Goal: Transaction & Acquisition: Purchase product/service

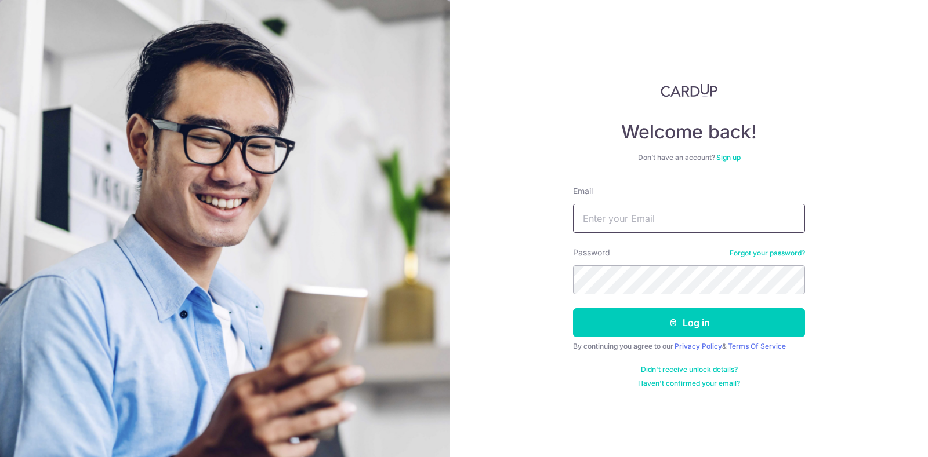
type input "stv1s@yahoo.com.sg"
click at [712, 326] on button "Log in" at bounding box center [689, 322] width 232 height 29
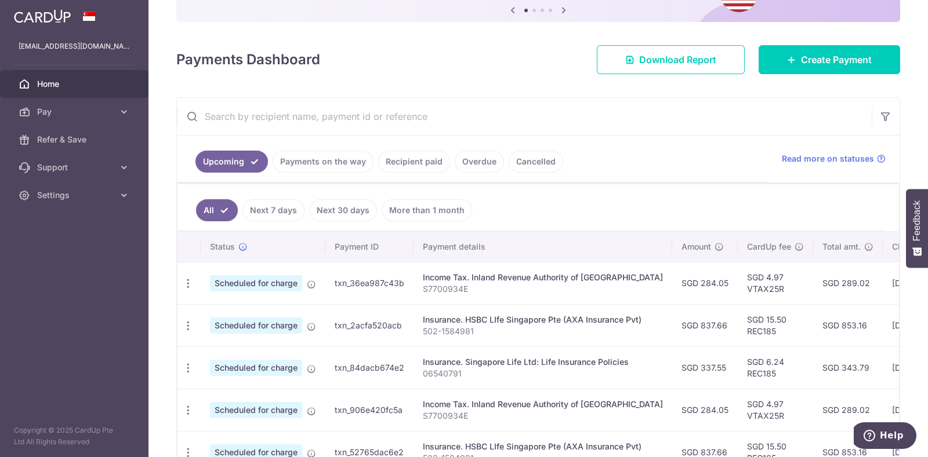
scroll to position [144, 0]
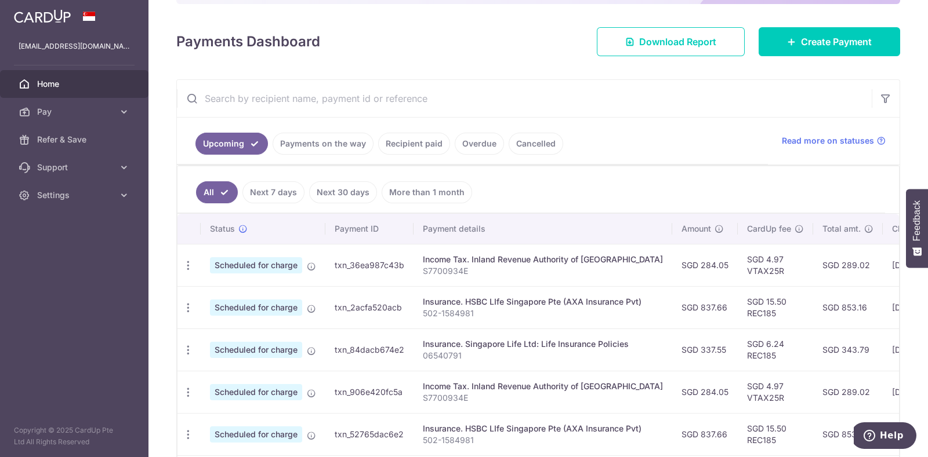
click at [429, 137] on link "Recipient paid" at bounding box center [414, 144] width 72 height 22
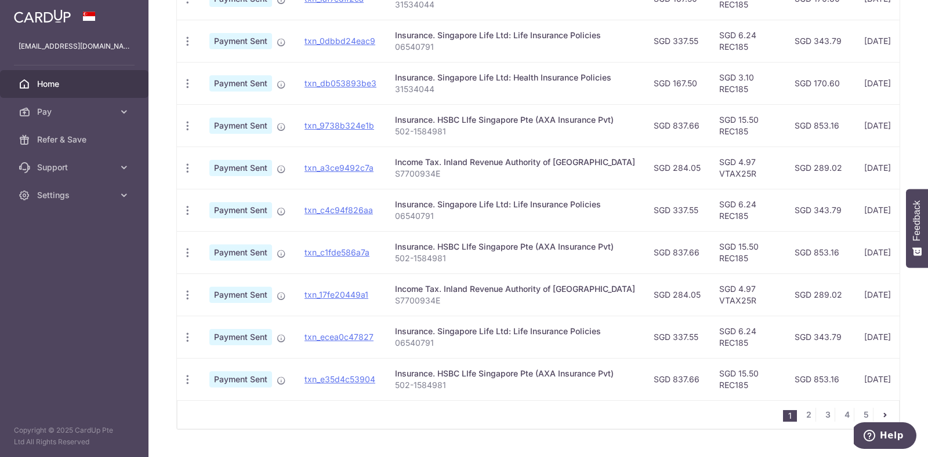
scroll to position [394, 0]
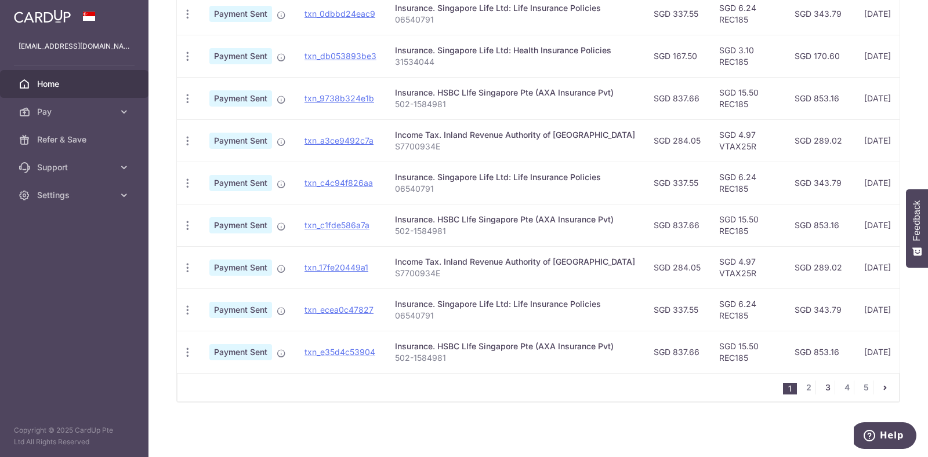
click at [823, 391] on link "3" at bounding box center [827, 388] width 14 height 14
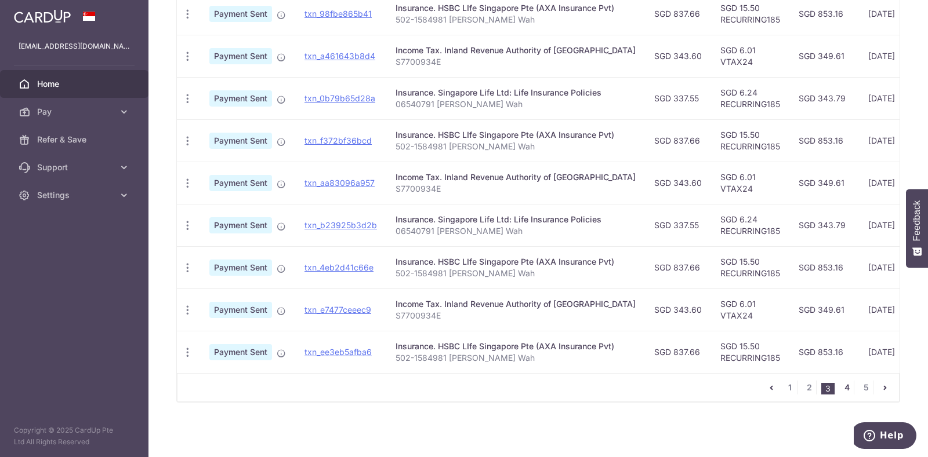
click at [842, 386] on link "4" at bounding box center [846, 388] width 14 height 14
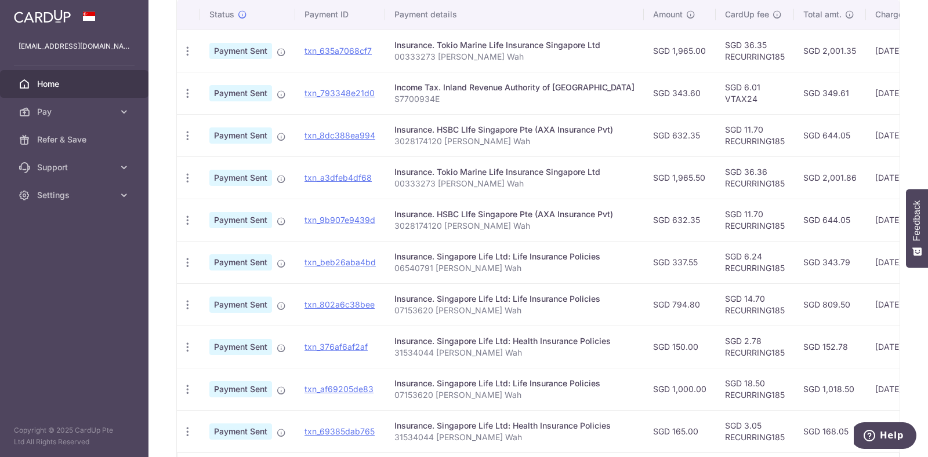
scroll to position [383, 0]
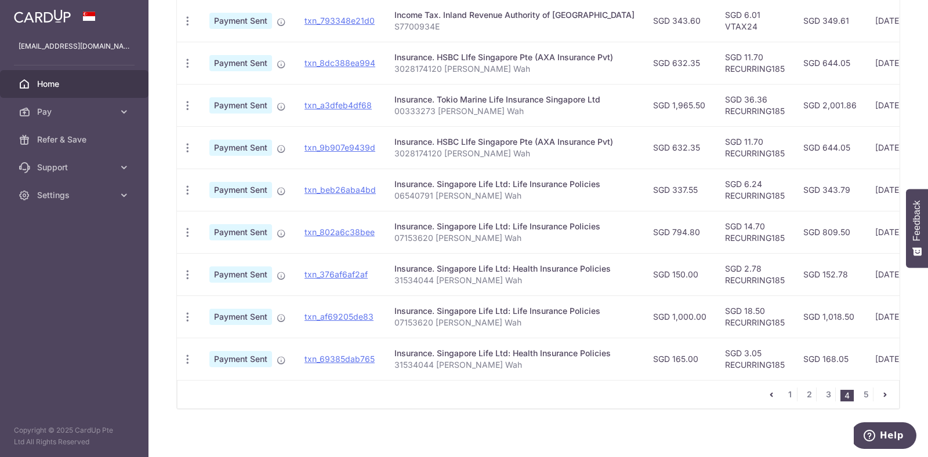
click at [519, 311] on div "Insurance. Singapore Life Ltd: Life Insurance Policies" at bounding box center [514, 312] width 240 height 12
click at [188, 314] on icon "button" at bounding box center [187, 317] width 12 height 12
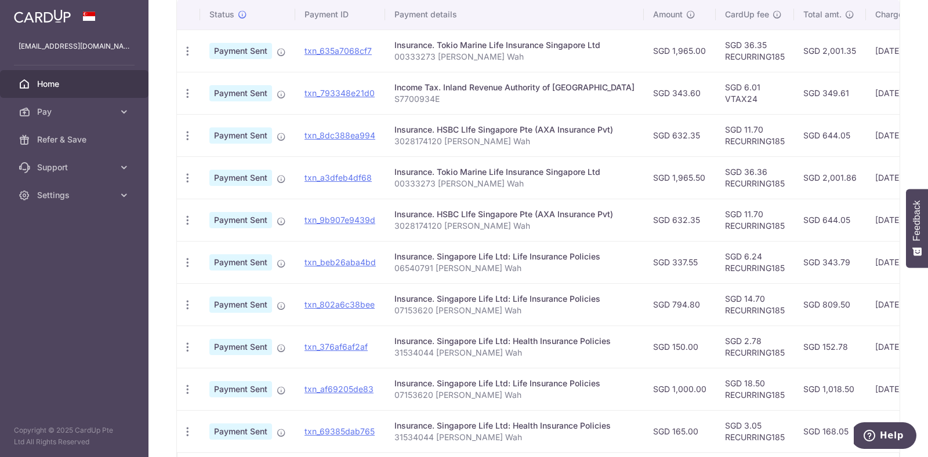
scroll to position [20, 0]
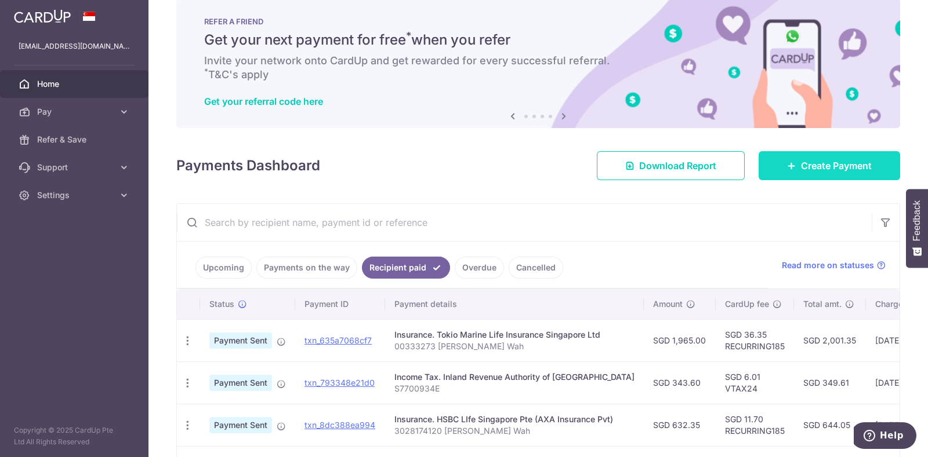
click at [777, 167] on link "Create Payment" at bounding box center [828, 165] width 141 height 29
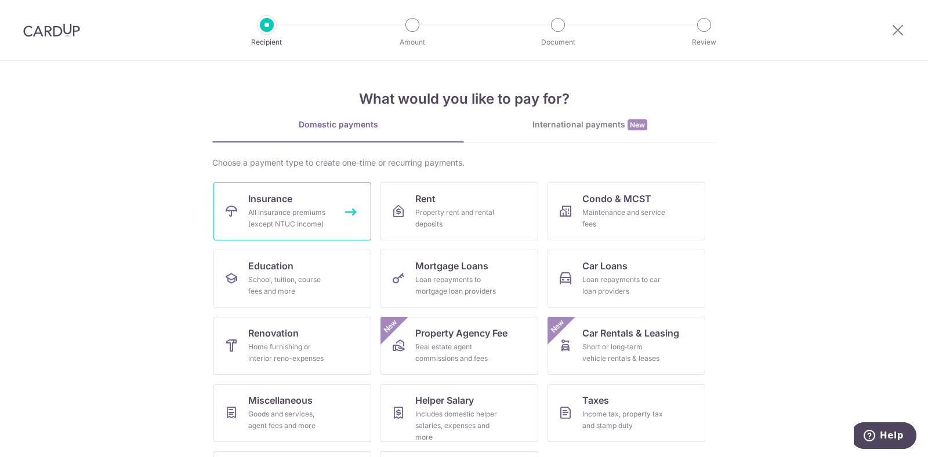
click at [265, 203] on span "Insurance" at bounding box center [270, 199] width 44 height 14
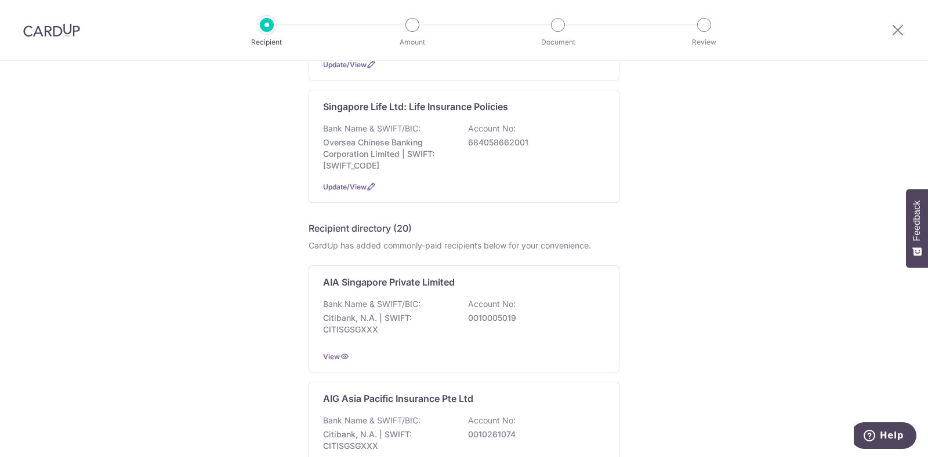
scroll to position [144, 0]
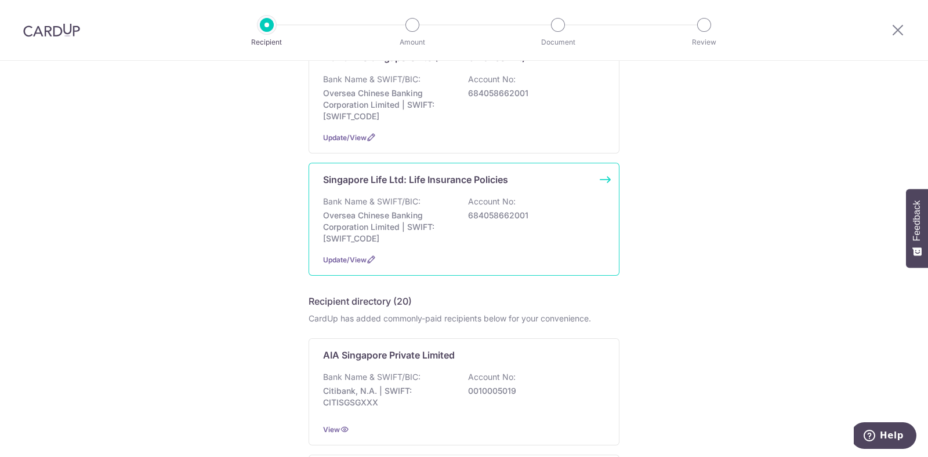
click at [383, 177] on p "Singapore Life Ltd: Life Insurance Policies" at bounding box center [415, 180] width 185 height 14
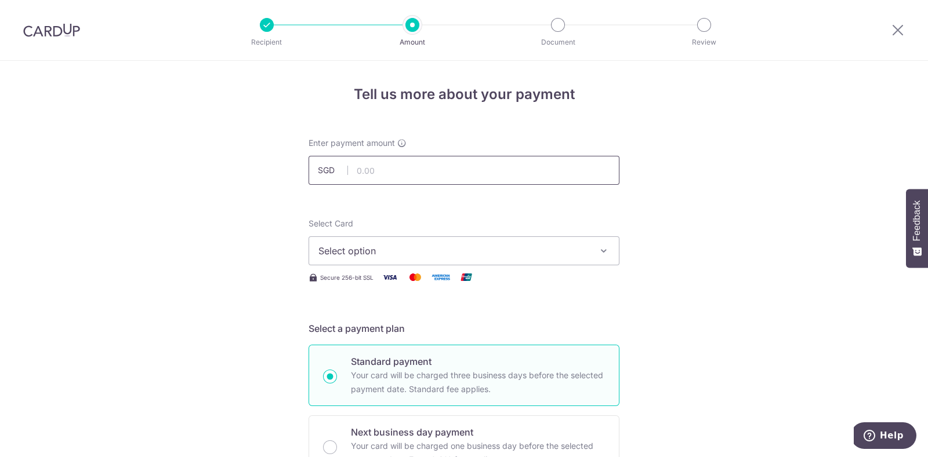
click at [404, 172] on input "text" at bounding box center [463, 170] width 311 height 29
type input "1,000.00"
click at [602, 254] on icon "button" at bounding box center [604, 251] width 12 height 12
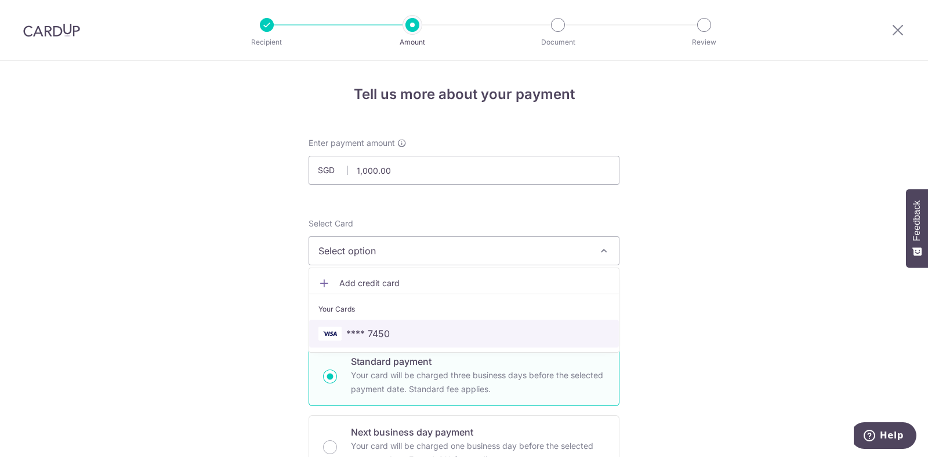
click at [346, 330] on span "**** 7450" at bounding box center [367, 334] width 43 height 14
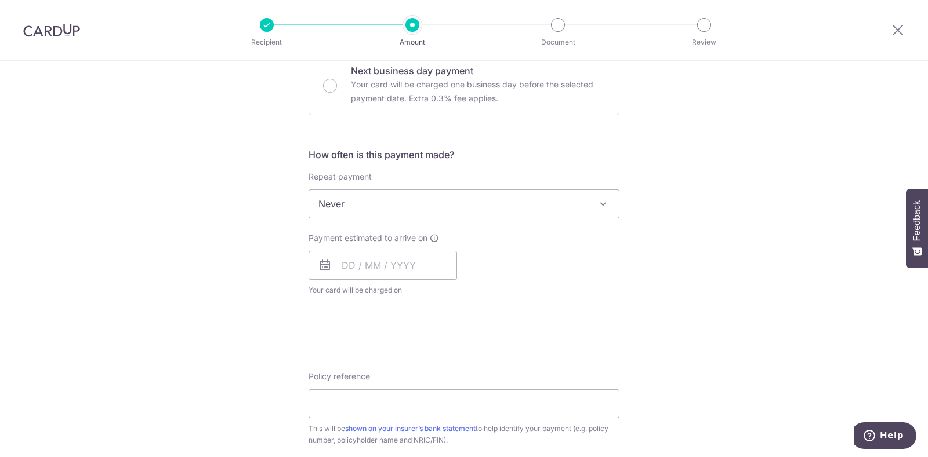
scroll to position [362, 0]
click at [598, 204] on span at bounding box center [603, 204] width 14 height 14
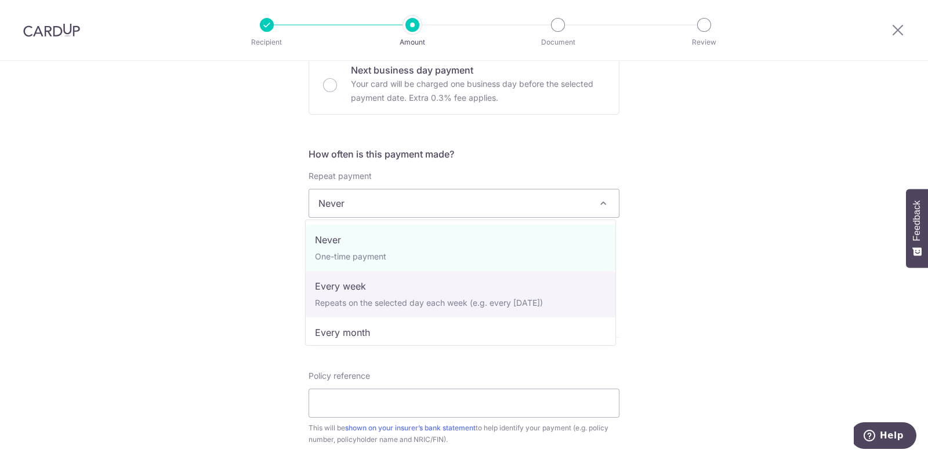
select select "2"
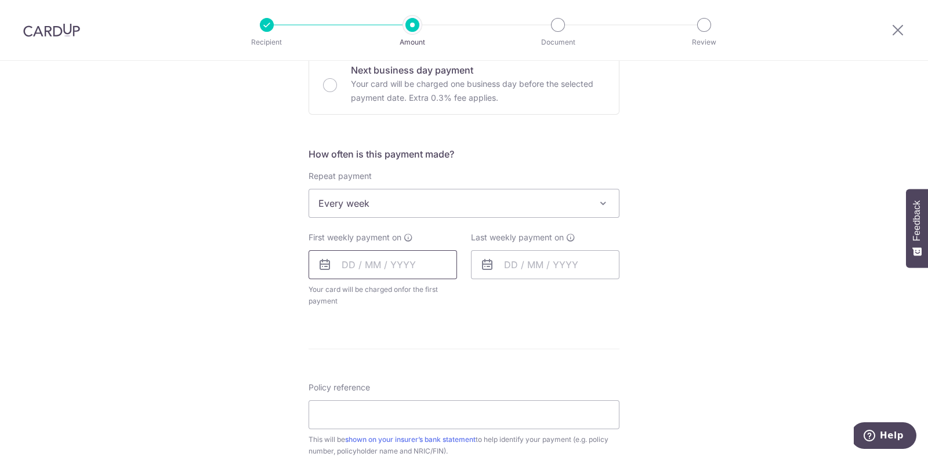
click at [362, 261] on input "text" at bounding box center [382, 264] width 148 height 29
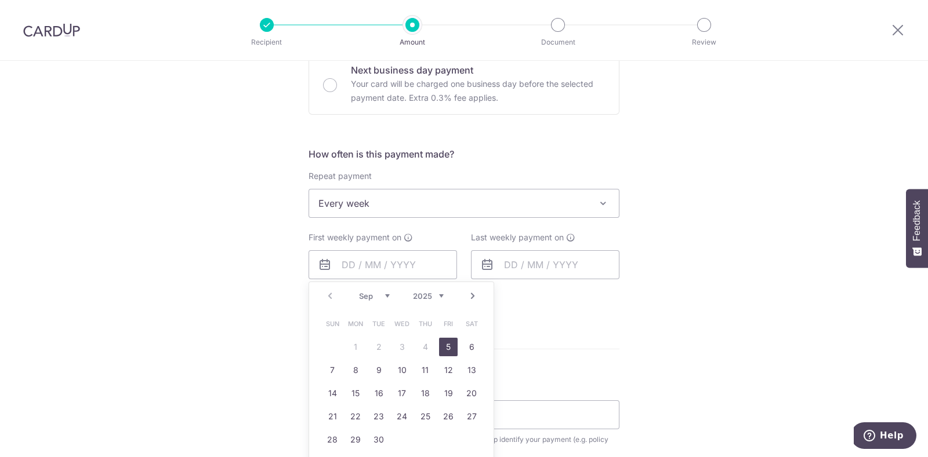
click at [218, 299] on div "Tell us more about your payment Enter payment amount SGD 1,000.00 1000.00 Selec…" at bounding box center [464, 229] width 928 height 1060
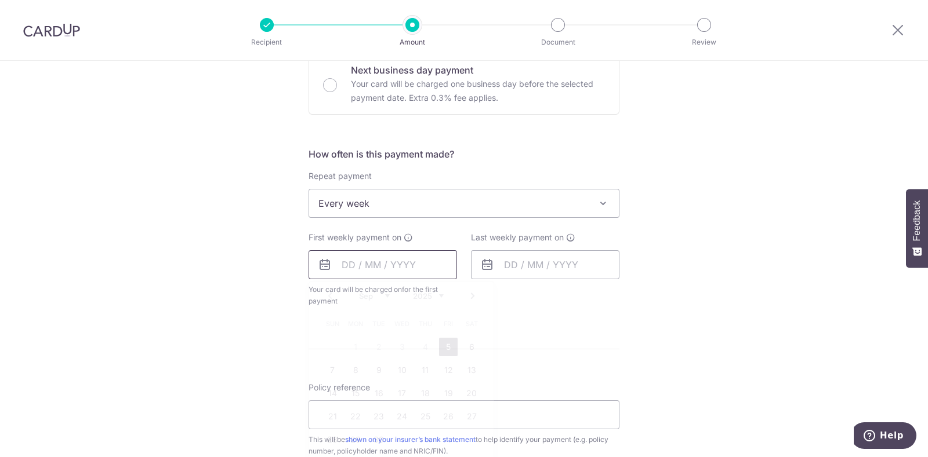
click at [406, 270] on input "text" at bounding box center [382, 264] width 148 height 29
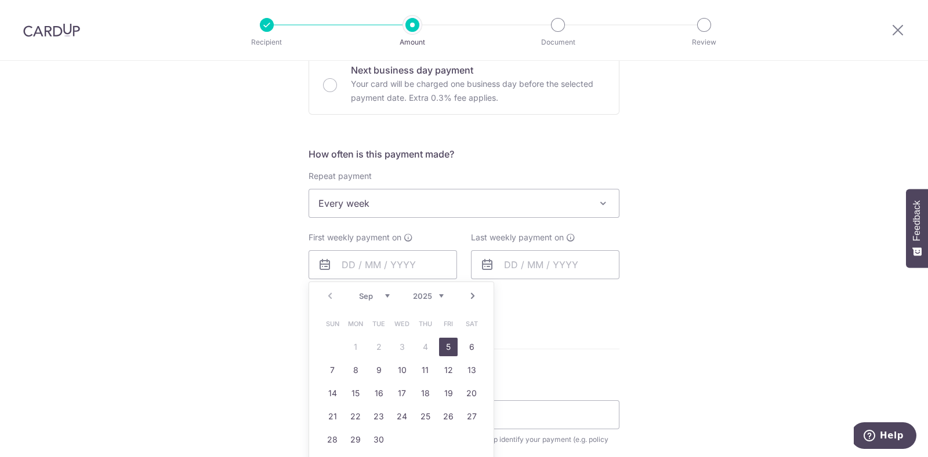
click at [448, 346] on link "5" at bounding box center [448, 347] width 19 height 19
type input "05/09/2025"
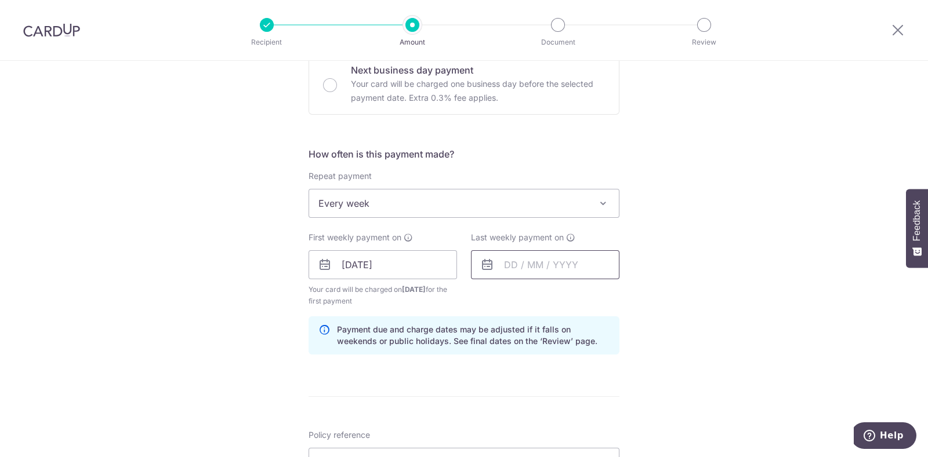
click at [585, 268] on input "text" at bounding box center [545, 264] width 148 height 29
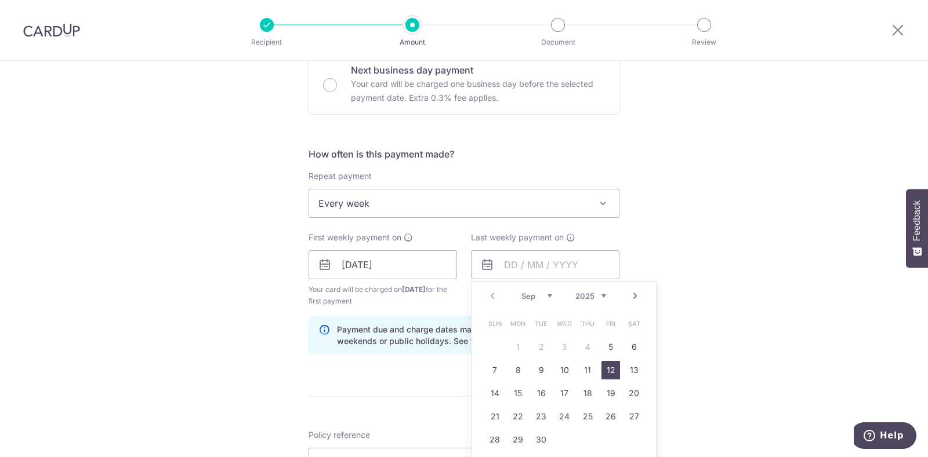
click at [603, 366] on link "12" at bounding box center [610, 370] width 19 height 19
type input "12/09/2025"
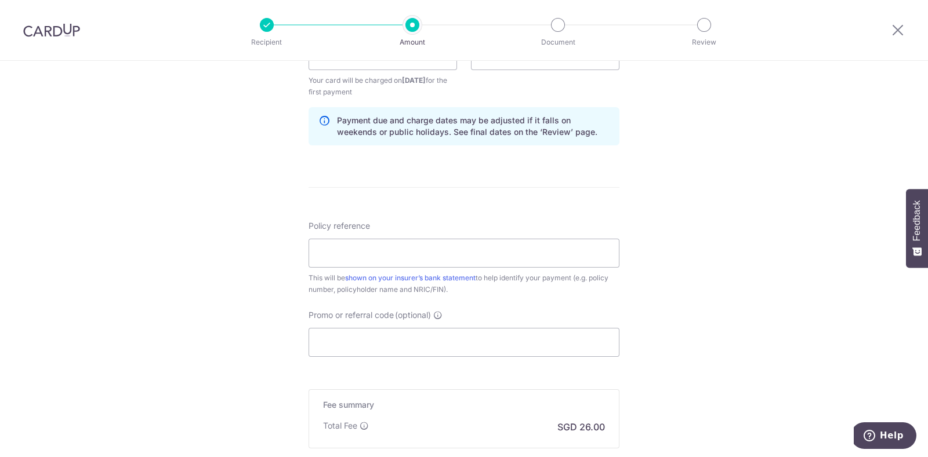
scroll to position [579, 0]
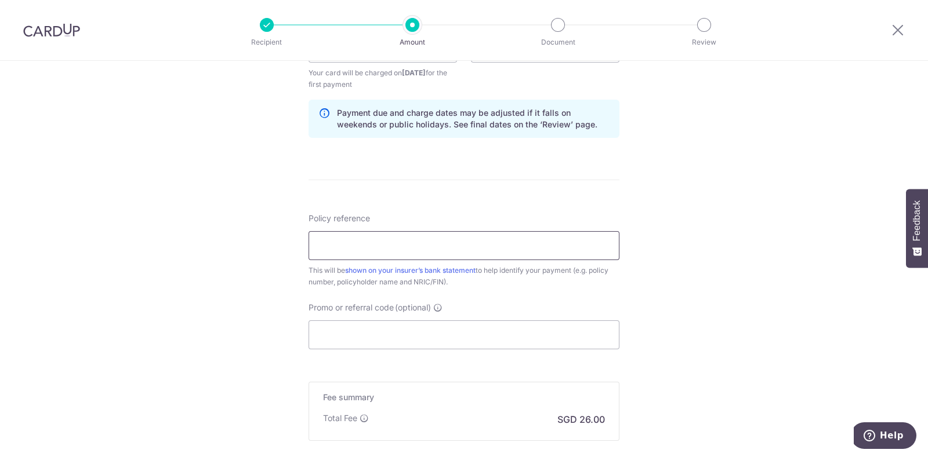
click at [351, 239] on input "Policy reference" at bounding box center [463, 245] width 311 height 29
click at [428, 243] on input "Policy reference" at bounding box center [463, 245] width 311 height 29
type input "07153620"
click at [238, 323] on div "Tell us more about your payment Enter payment amount SGD 1,000.00 1000.00 Selec…" at bounding box center [464, 36] width 928 height 1108
click at [332, 339] on input "Promo or referral code (optional)" at bounding box center [463, 335] width 311 height 29
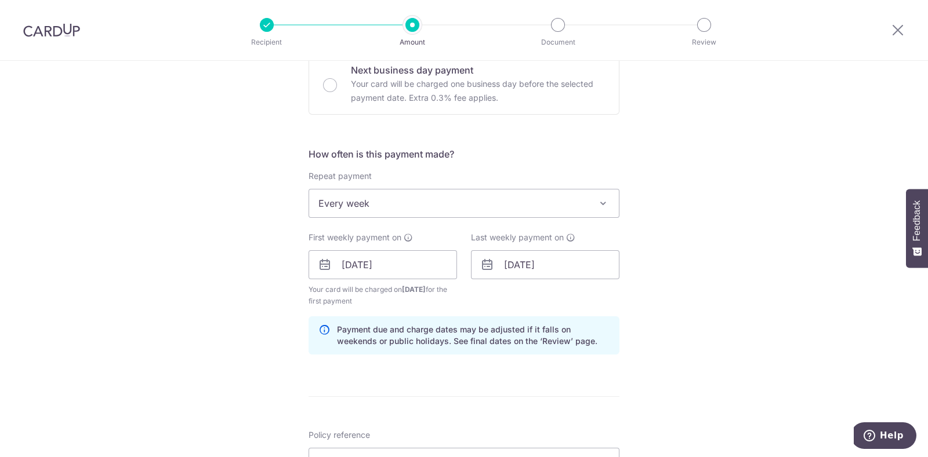
scroll to position [507, 0]
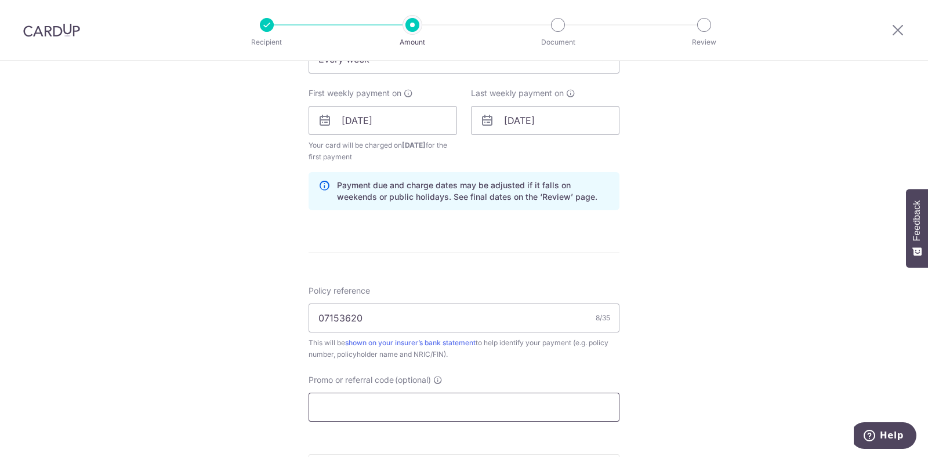
click at [356, 401] on input "Promo or referral code (optional)" at bounding box center [463, 407] width 311 height 29
paste input "REC185"
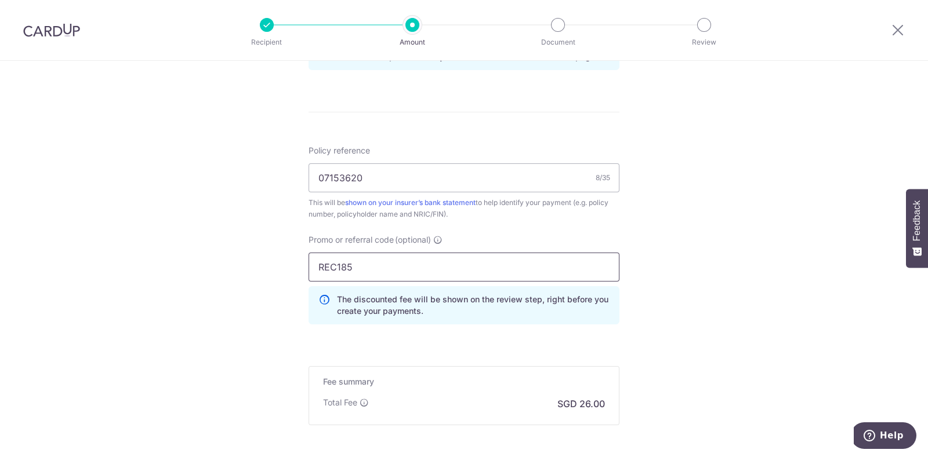
scroll to position [725, 0]
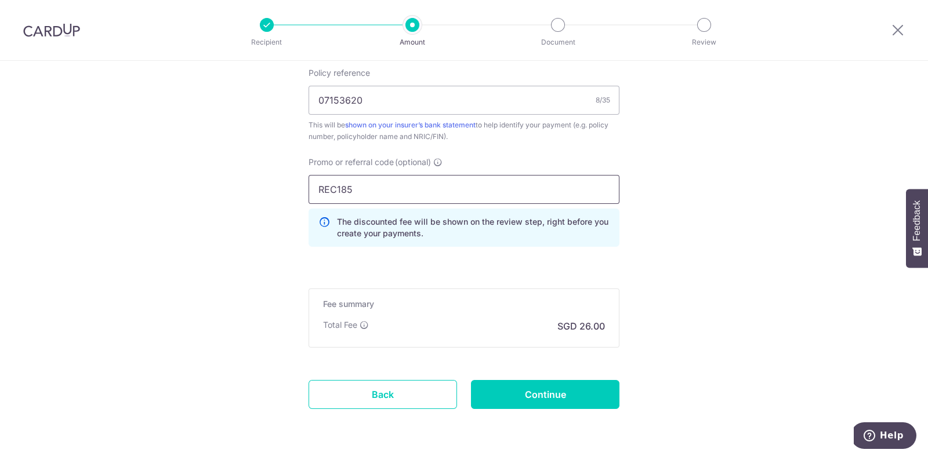
type input "REC185"
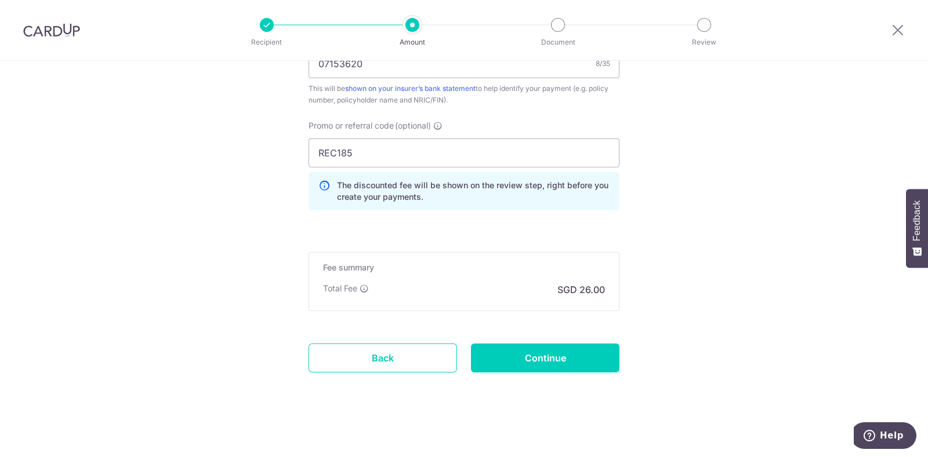
scroll to position [762, 0]
click at [552, 357] on input "Continue" at bounding box center [545, 357] width 148 height 29
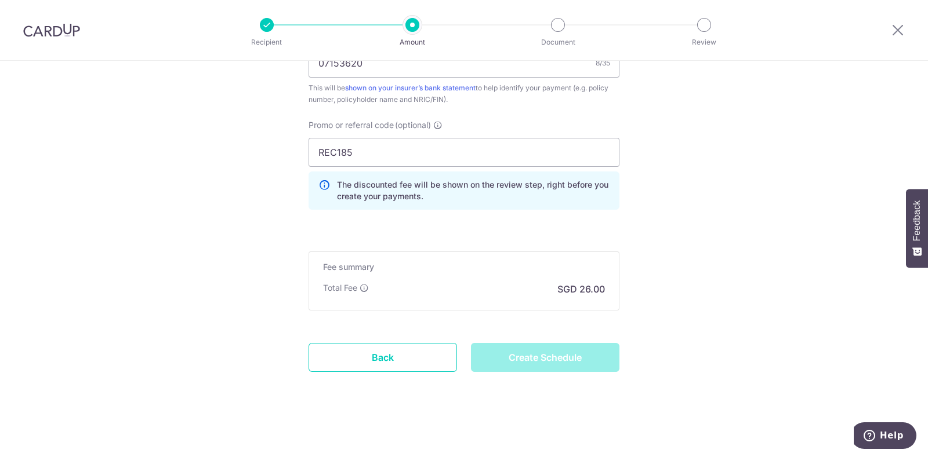
type input "Create Schedule"
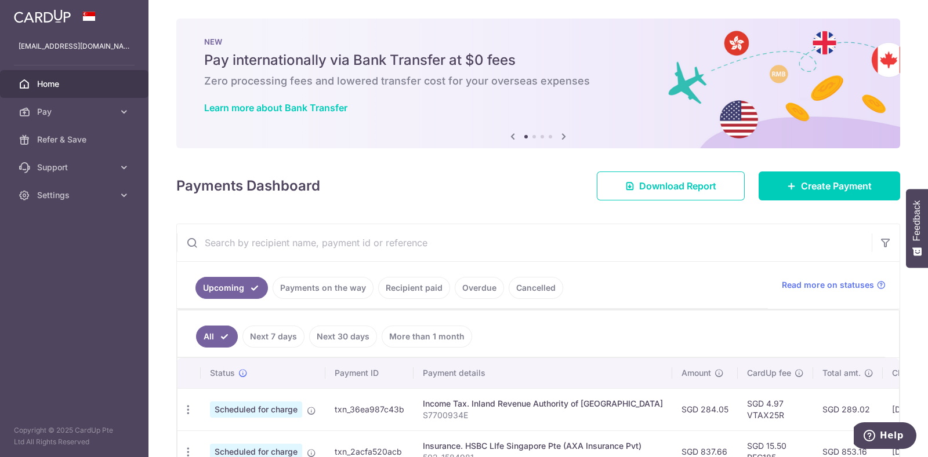
click at [561, 133] on icon at bounding box center [564, 136] width 14 height 14
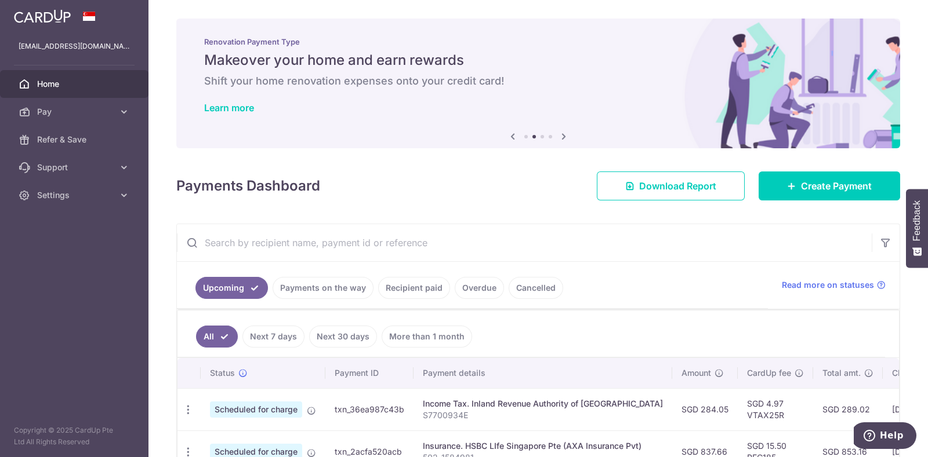
click at [561, 133] on icon at bounding box center [564, 136] width 14 height 14
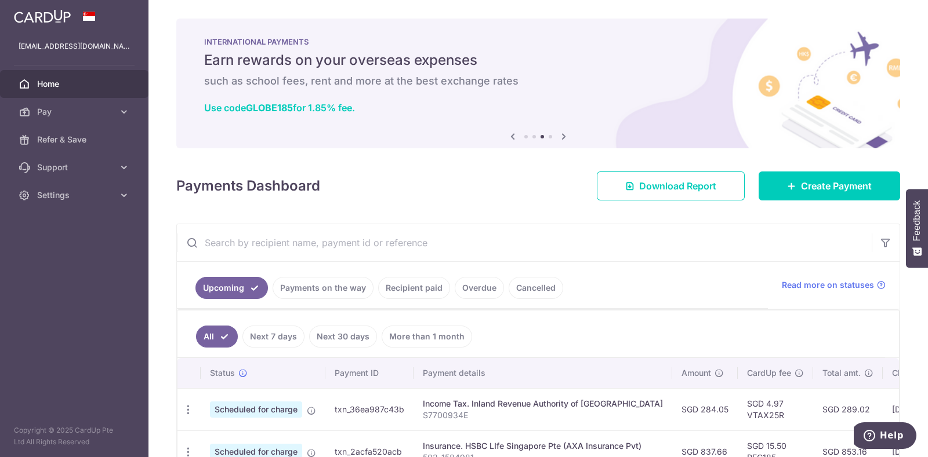
click at [561, 133] on icon at bounding box center [564, 136] width 14 height 14
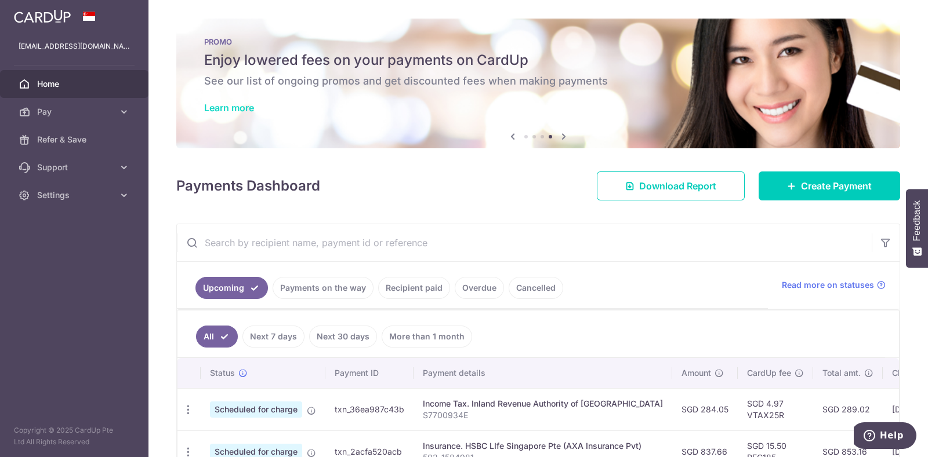
click at [245, 108] on link "Learn more" at bounding box center [229, 108] width 50 height 12
click at [416, 289] on link "Recipient paid" at bounding box center [414, 288] width 72 height 22
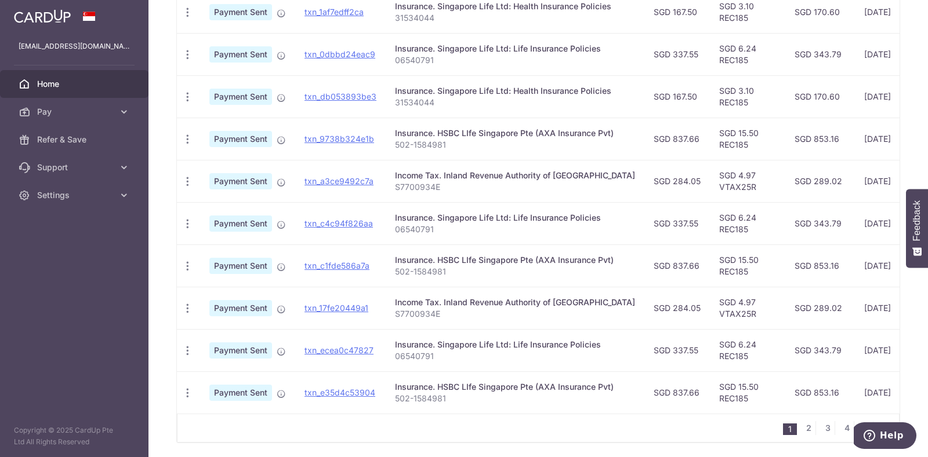
scroll to position [394, 0]
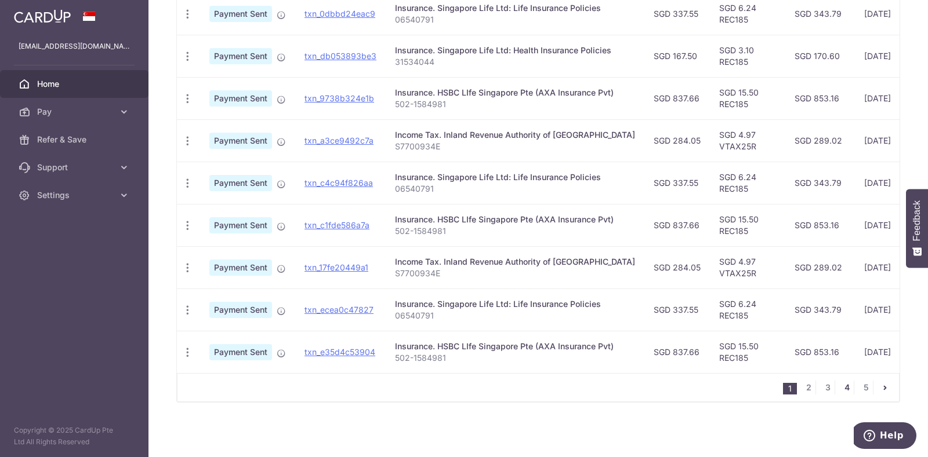
click at [839, 387] on link "4" at bounding box center [846, 388] width 14 height 14
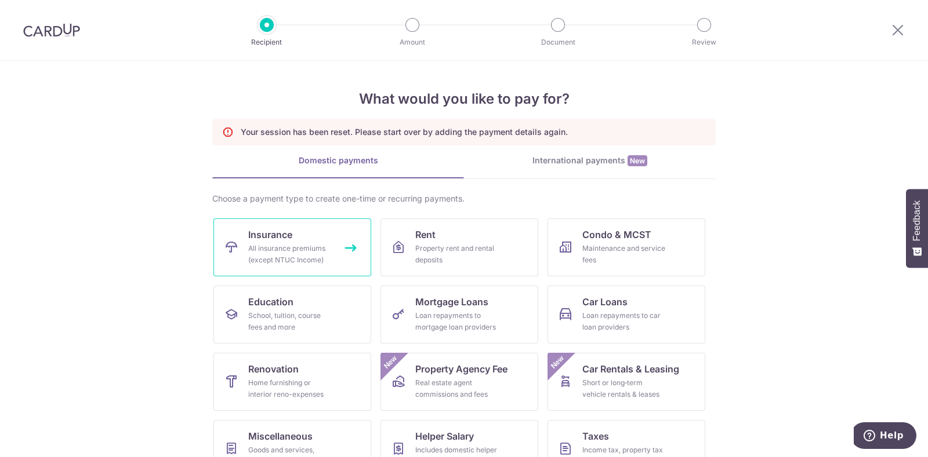
click at [301, 235] on link "Insurance All insurance premiums (except NTUC Income)" at bounding box center [292, 248] width 158 height 58
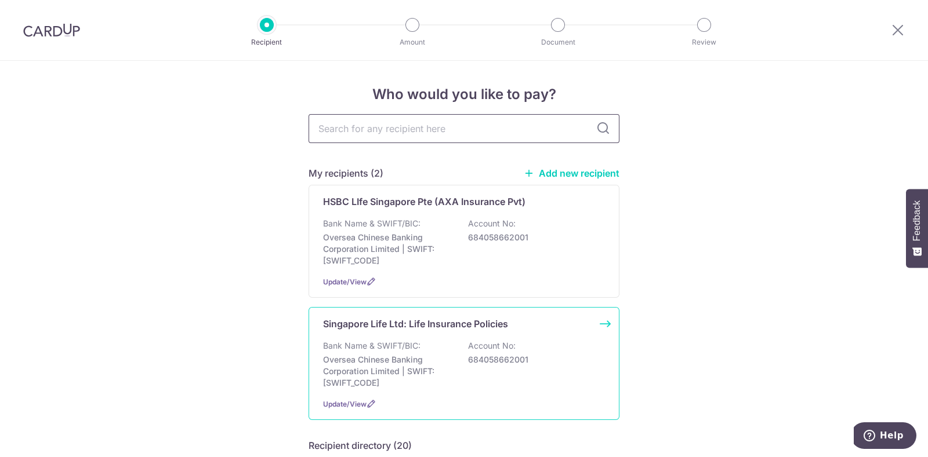
scroll to position [72, 0]
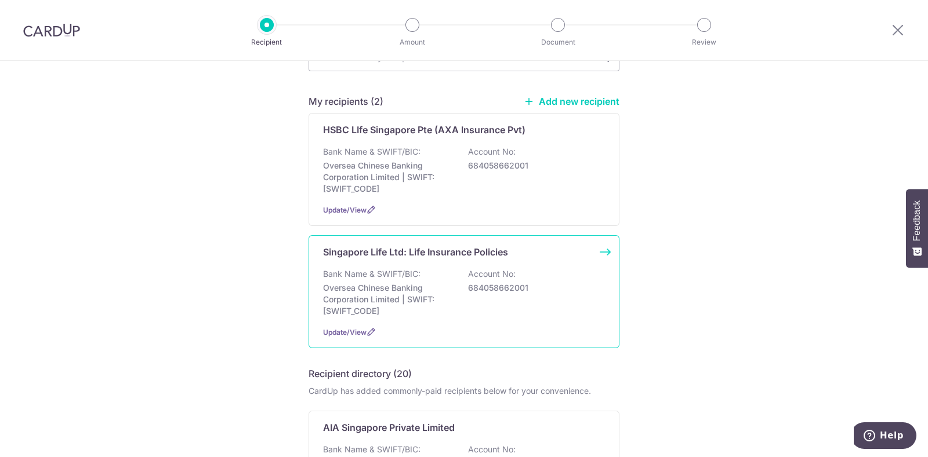
click at [424, 250] on p "Singapore Life Ltd: Life Insurance Policies" at bounding box center [415, 252] width 185 height 14
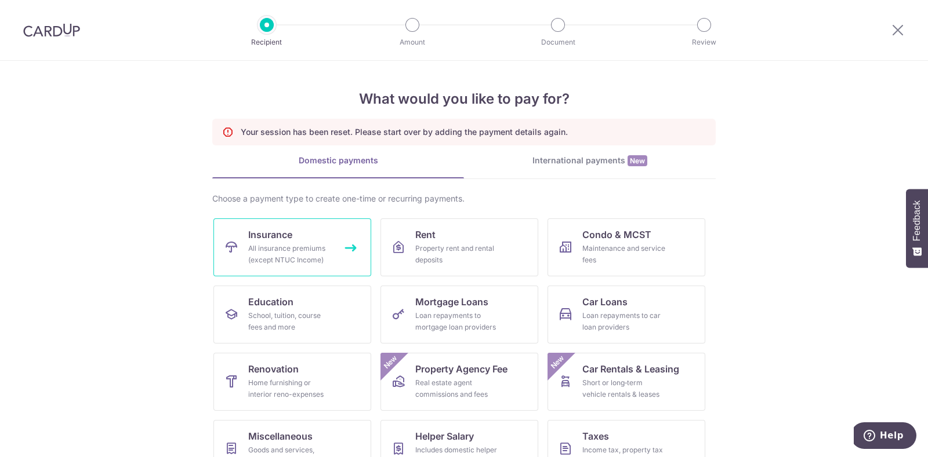
click at [254, 229] on span "Insurance" at bounding box center [270, 235] width 44 height 14
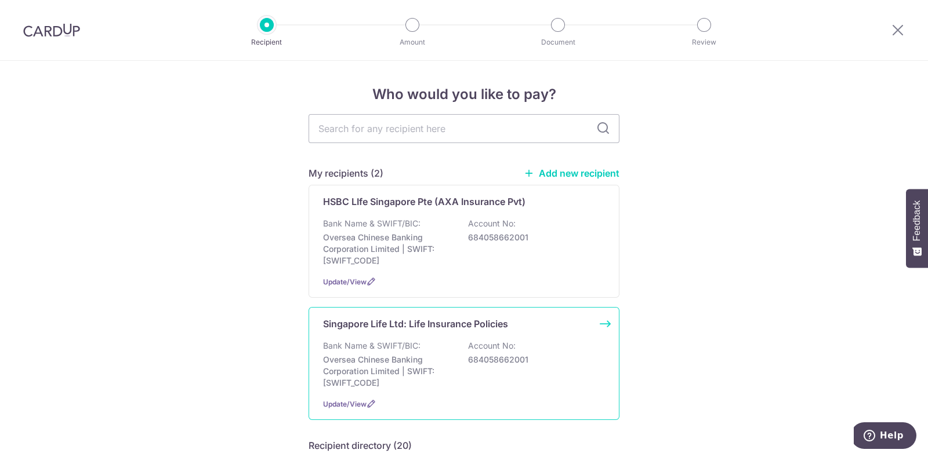
click at [406, 323] on p "Singapore Life Ltd: Life Insurance Policies" at bounding box center [415, 324] width 185 height 14
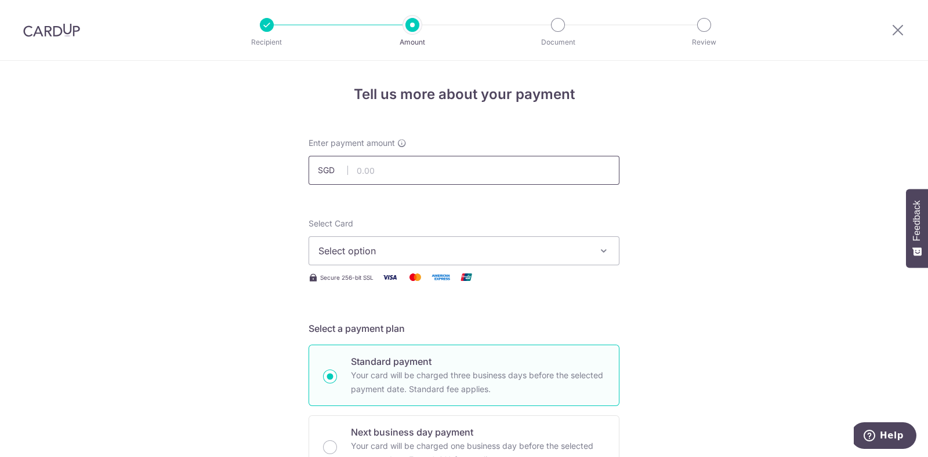
click at [391, 166] on input "text" at bounding box center [463, 170] width 311 height 29
type input "1,000.00"
click at [356, 246] on span "Select option" at bounding box center [453, 251] width 270 height 14
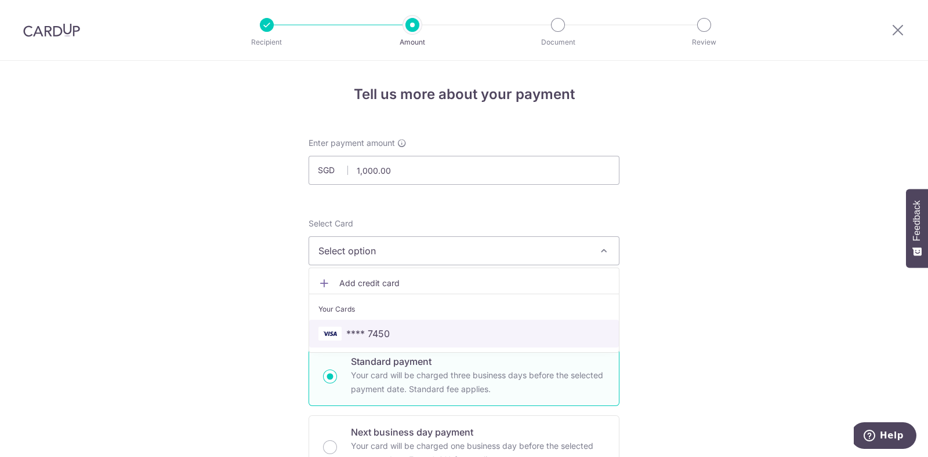
drag, startPoint x: 354, startPoint y: 328, endPoint x: 235, endPoint y: 285, distance: 126.9
click at [354, 328] on span "**** 7450" at bounding box center [367, 334] width 43 height 14
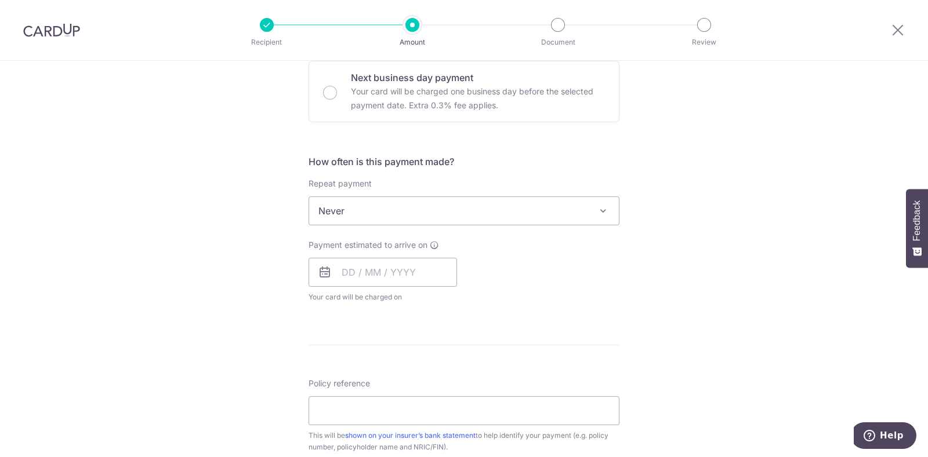
scroll to position [435, 0]
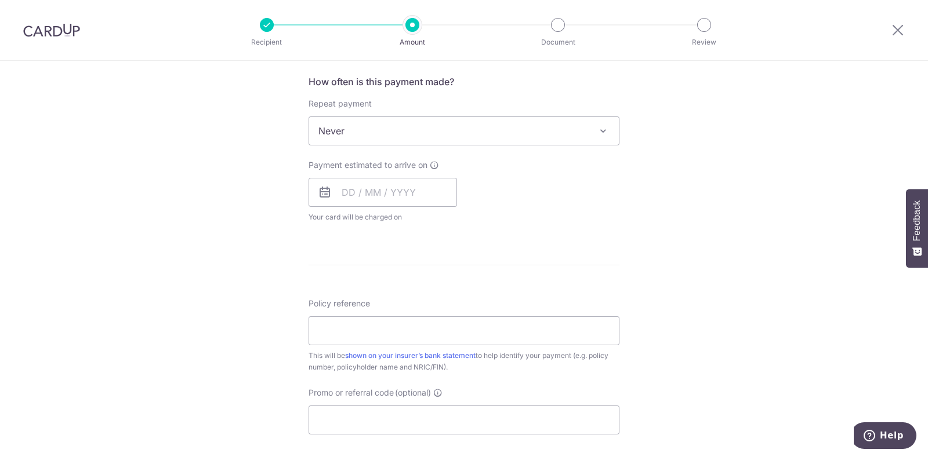
click at [596, 126] on span at bounding box center [603, 131] width 14 height 14
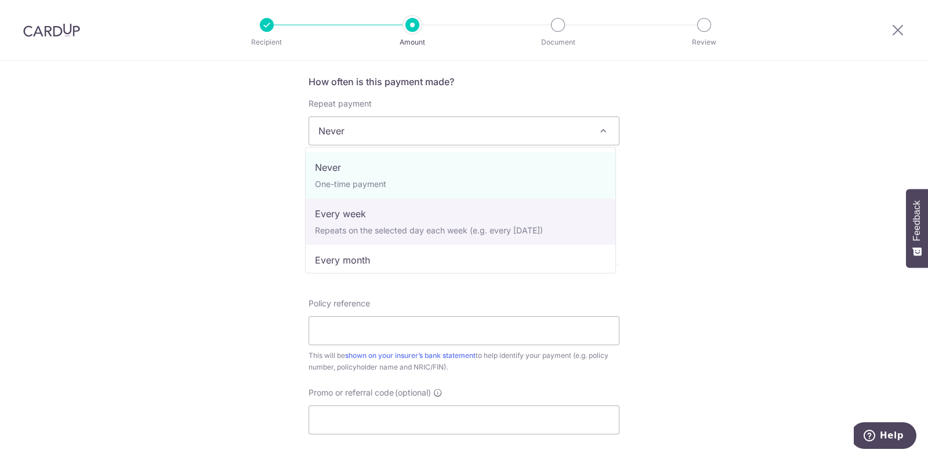
select select "2"
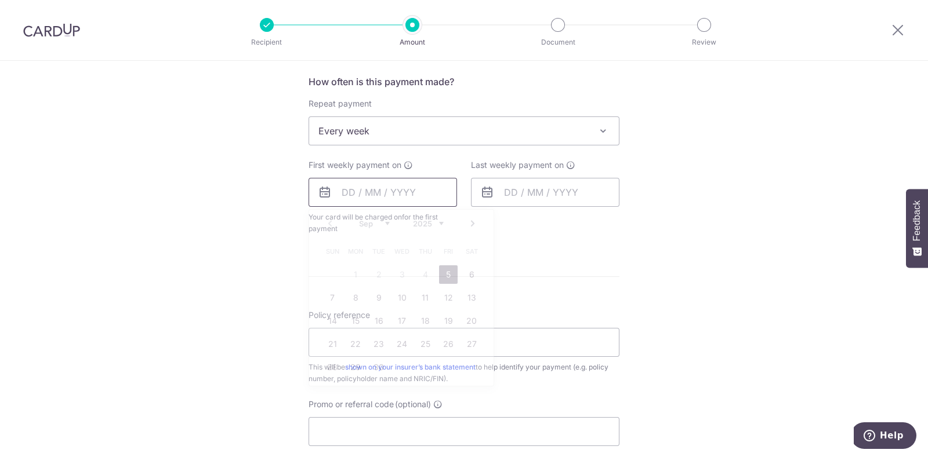
click at [408, 189] on input "text" at bounding box center [382, 192] width 148 height 29
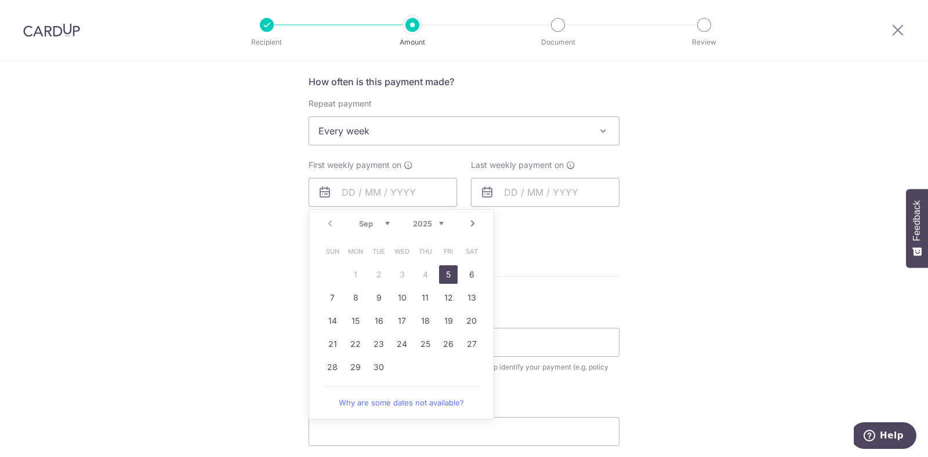
drag, startPoint x: 447, startPoint y: 272, endPoint x: 486, endPoint y: 249, distance: 45.7
click at [447, 272] on link "5" at bounding box center [448, 275] width 19 height 19
type input "05/09/2025"
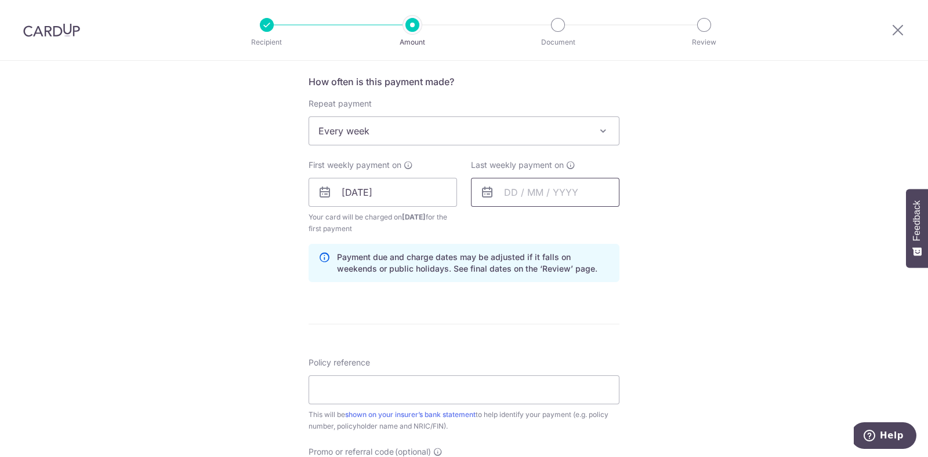
click at [580, 190] on input "text" at bounding box center [545, 192] width 148 height 29
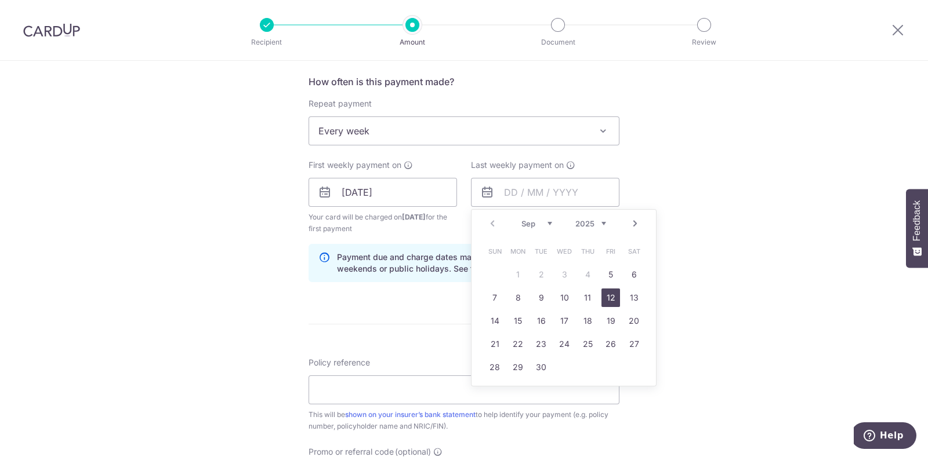
click at [608, 297] on link "12" at bounding box center [610, 298] width 19 height 19
type input "12/09/2025"
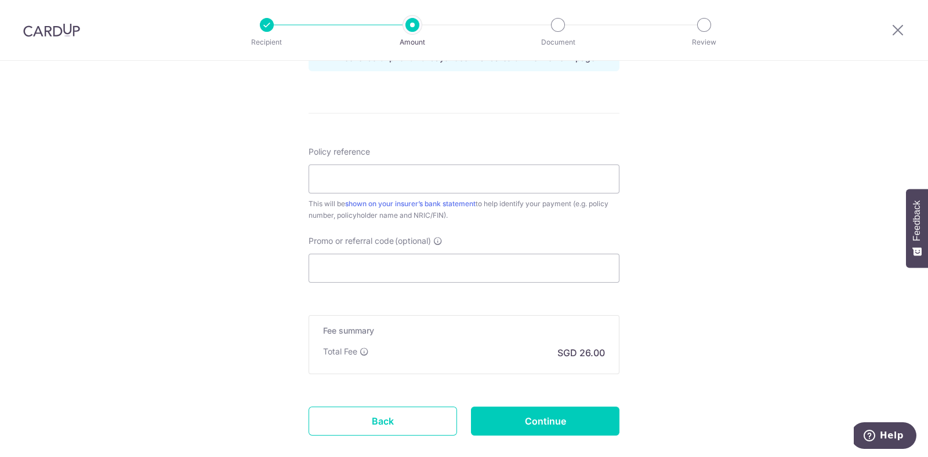
scroll to position [652, 0]
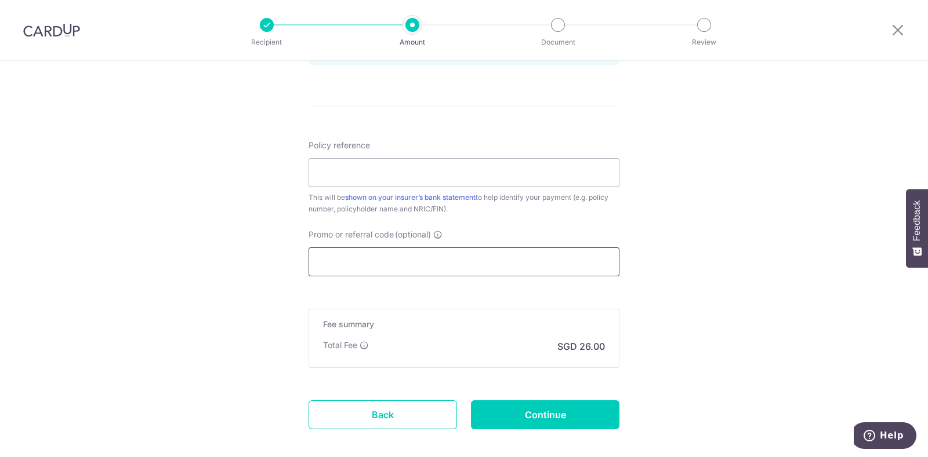
click at [356, 262] on input "Promo or referral code (optional)" at bounding box center [463, 262] width 311 height 29
paste input "REC185"
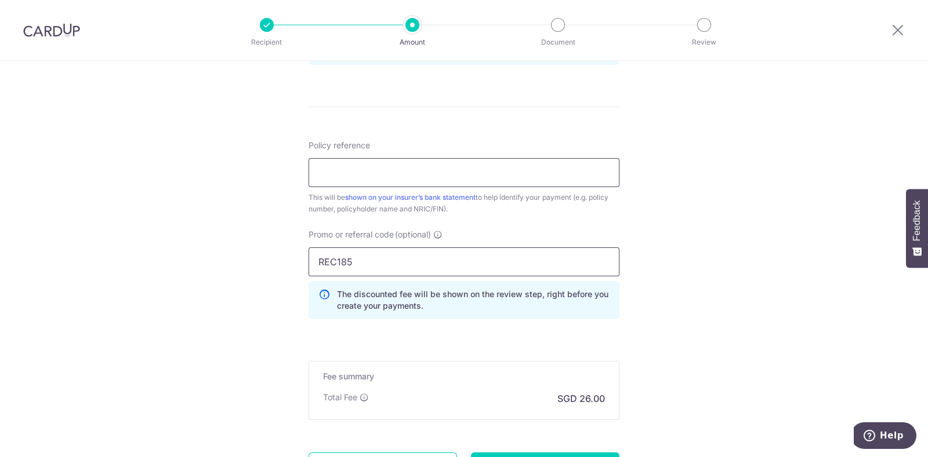
type input "REC185"
click at [376, 173] on input "Policy reference" at bounding box center [463, 172] width 311 height 29
type input "07153620"
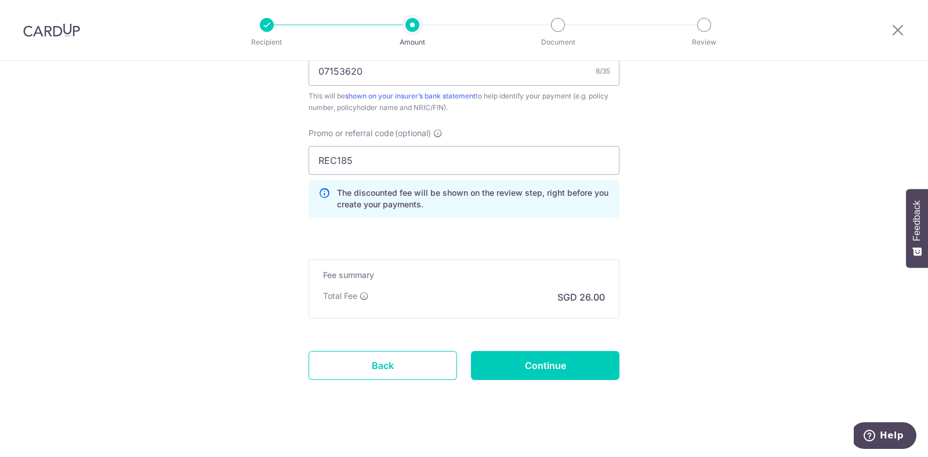
scroll to position [762, 0]
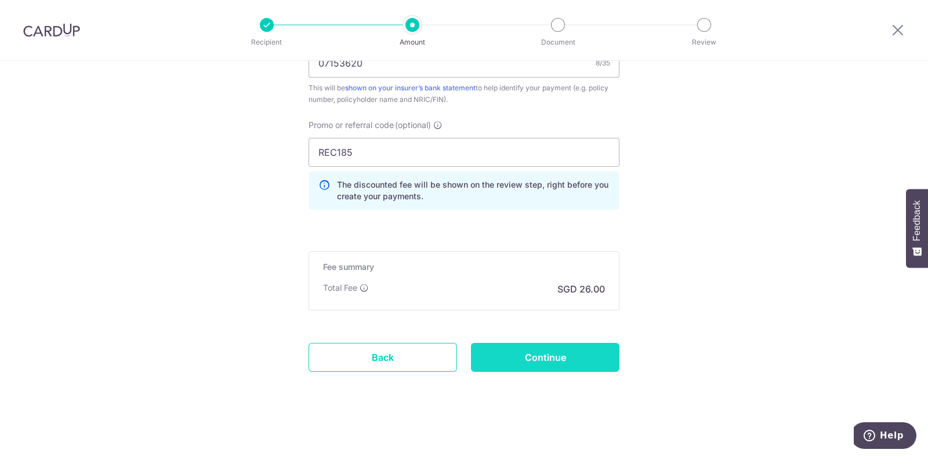
click at [521, 355] on input "Continue" at bounding box center [545, 357] width 148 height 29
type input "Create Schedule"
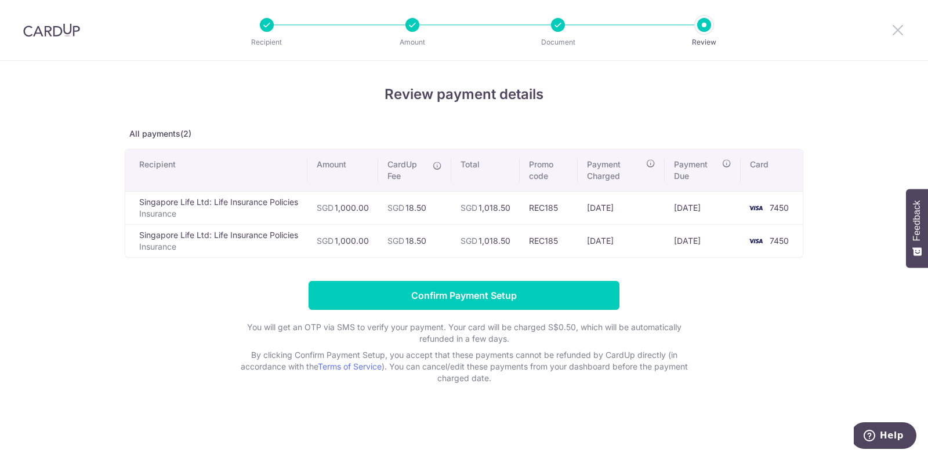
click at [899, 30] on icon at bounding box center [897, 30] width 14 height 14
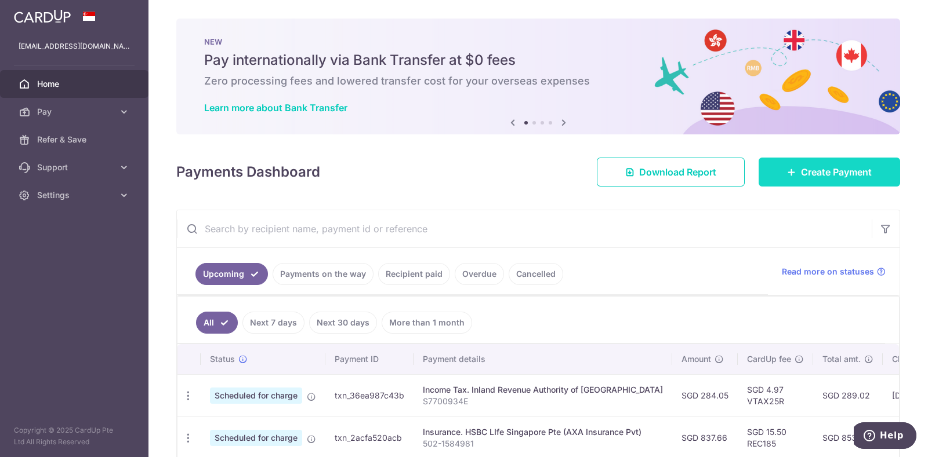
click at [801, 166] on span "Create Payment" at bounding box center [836, 172] width 71 height 14
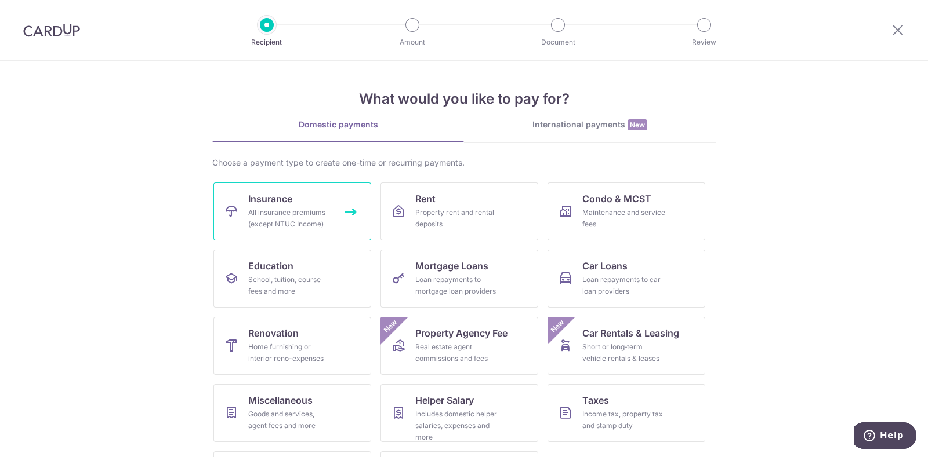
click at [268, 195] on span "Insurance" at bounding box center [270, 199] width 44 height 14
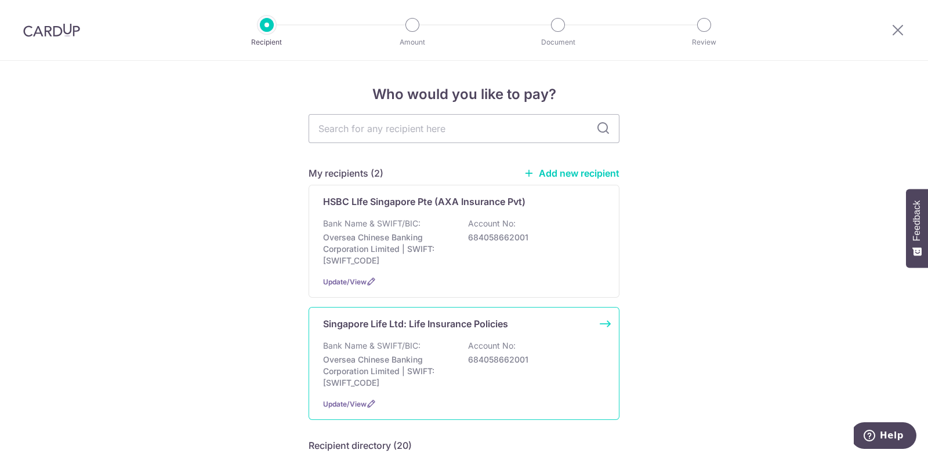
click at [408, 313] on div "Singapore Life Ltd: Life Insurance Policies Bank Name & SWIFT/BIC: Oversea Chin…" at bounding box center [463, 363] width 311 height 113
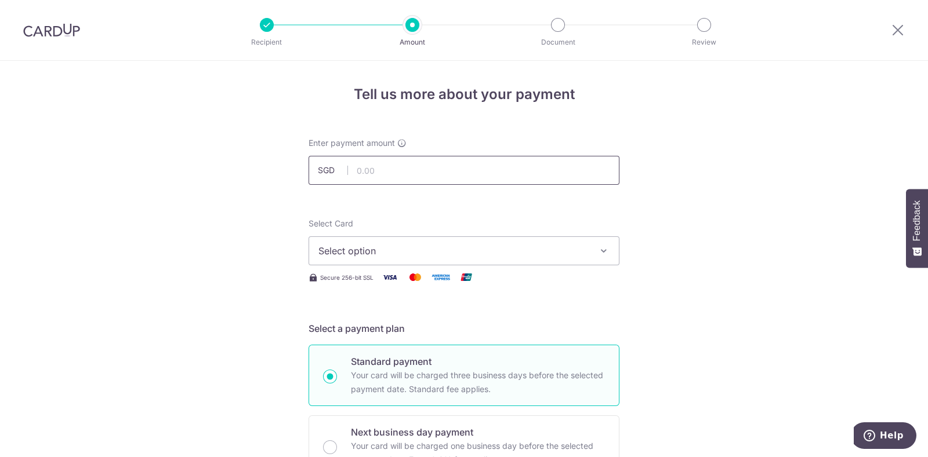
drag, startPoint x: 0, startPoint y: 0, endPoint x: 416, endPoint y: 174, distance: 451.1
click at [416, 174] on input "text" at bounding box center [463, 170] width 311 height 29
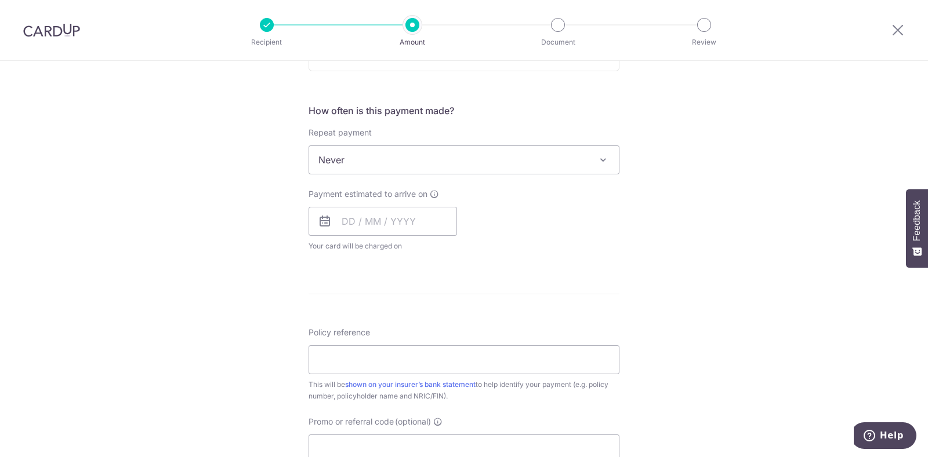
scroll to position [435, 0]
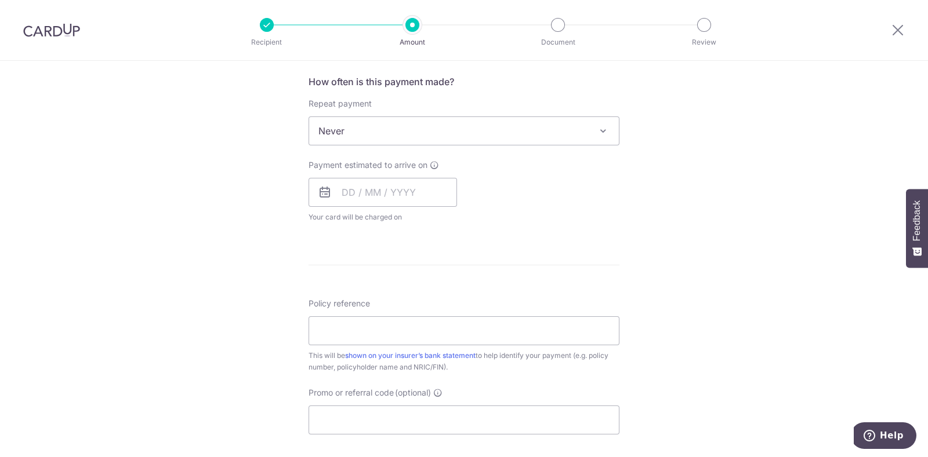
click at [605, 128] on span at bounding box center [603, 131] width 14 height 14
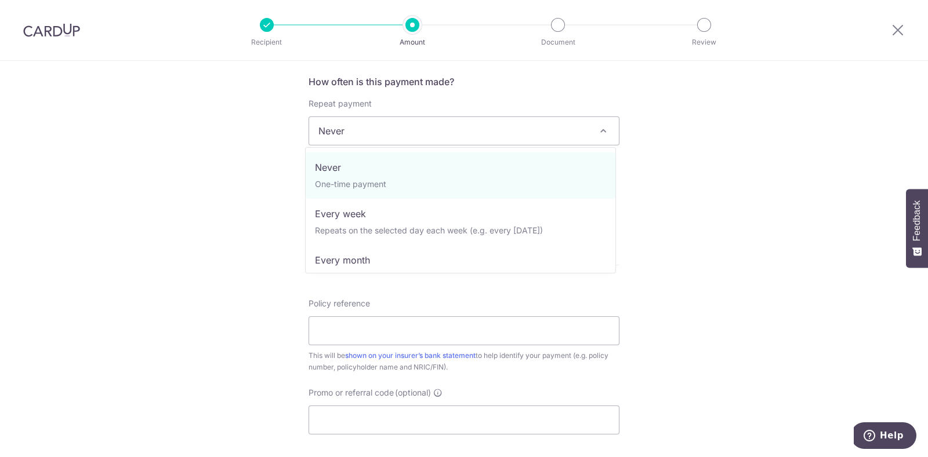
click at [605, 128] on span at bounding box center [603, 131] width 14 height 14
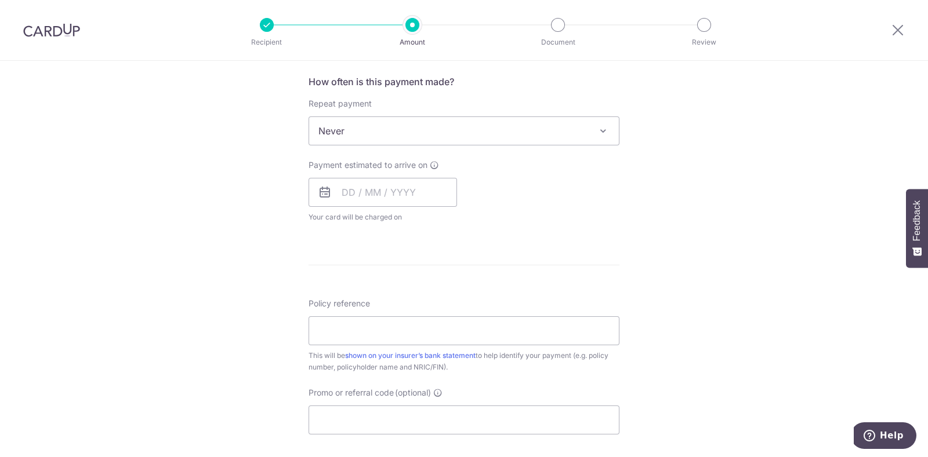
click at [251, 214] on div "Tell us more about your payment Enter payment amount SGD 1,000.00 1000.00 Selec…" at bounding box center [464, 150] width 928 height 1049
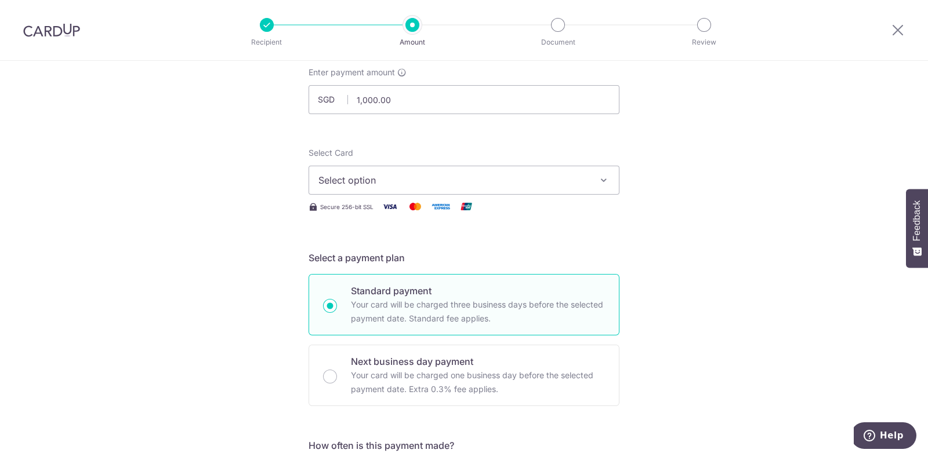
click at [599, 177] on icon "button" at bounding box center [604, 180] width 12 height 12
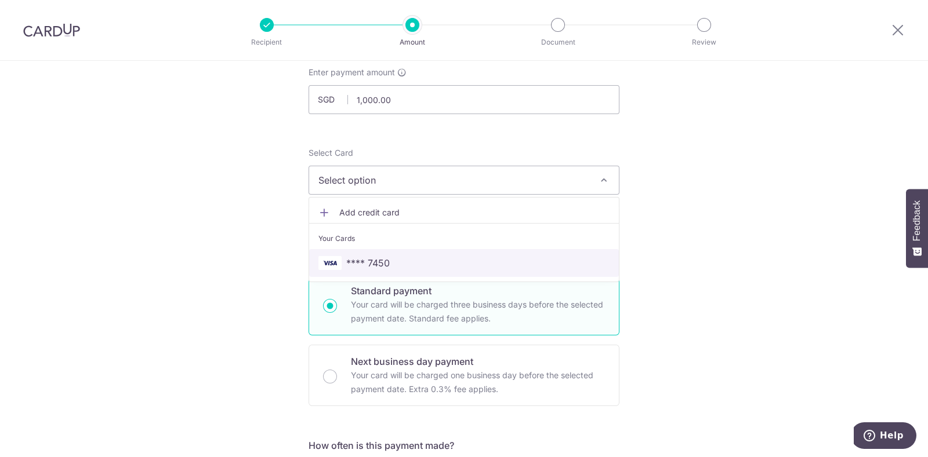
click at [360, 263] on span "**** 7450" at bounding box center [367, 263] width 43 height 14
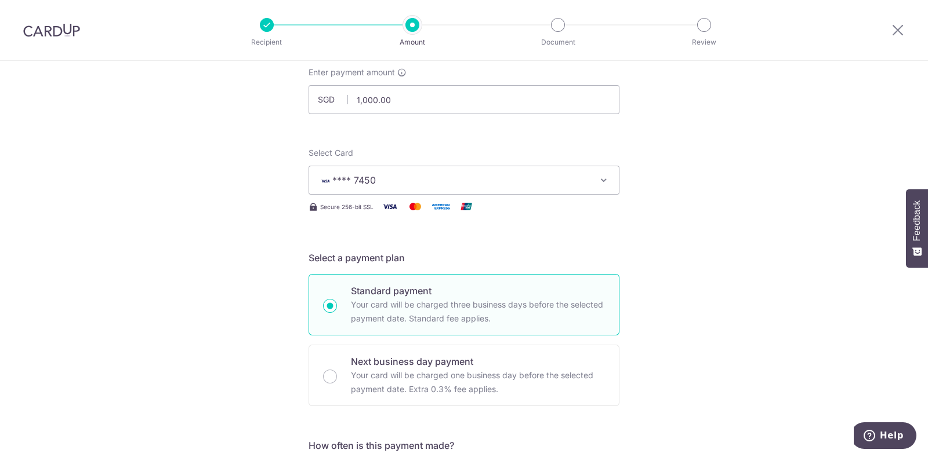
drag, startPoint x: 411, startPoint y: 101, endPoint x: 307, endPoint y: 91, distance: 104.3
click at [308, 91] on input "1,000.00" at bounding box center [463, 99] width 311 height 29
type input "897.40"
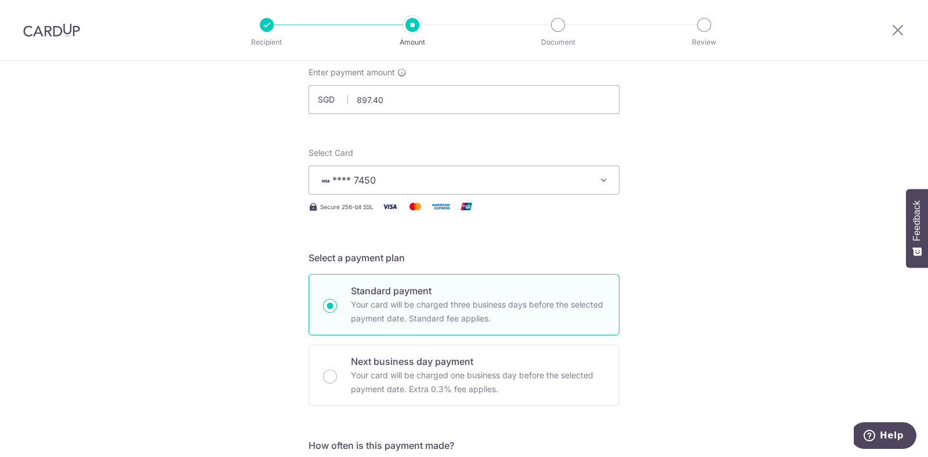
scroll to position [288, 0]
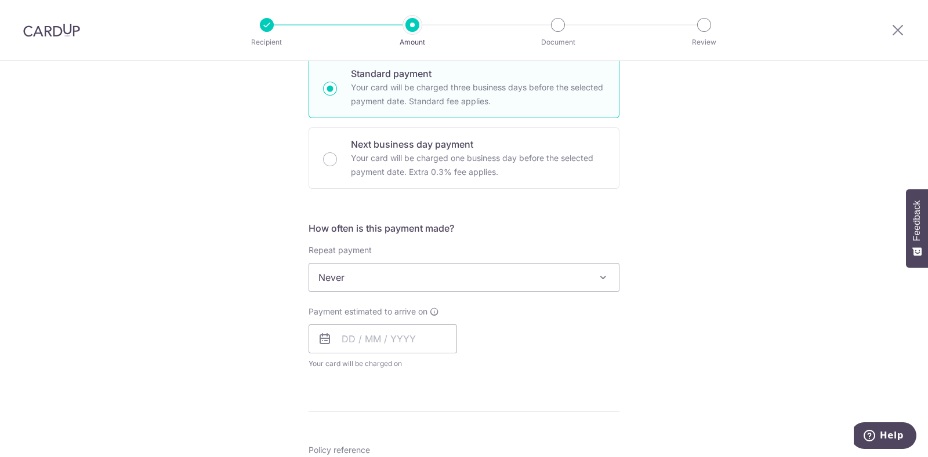
click at [603, 278] on span at bounding box center [603, 278] width 14 height 14
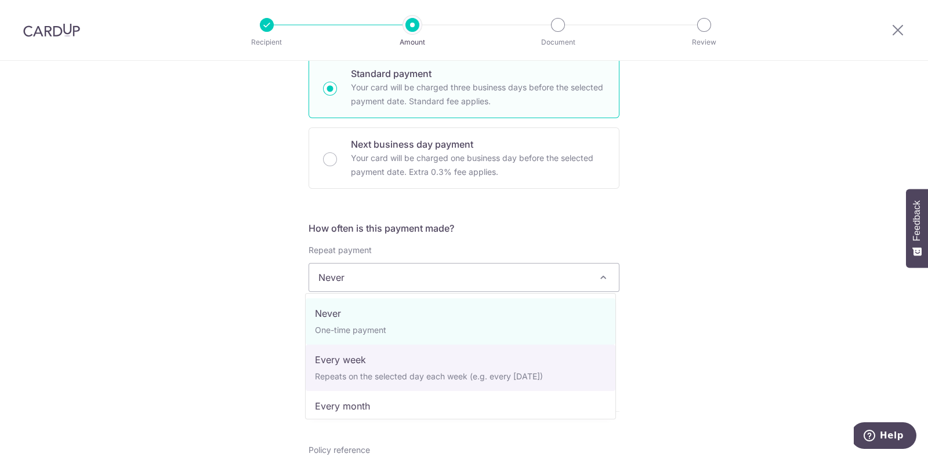
select select "2"
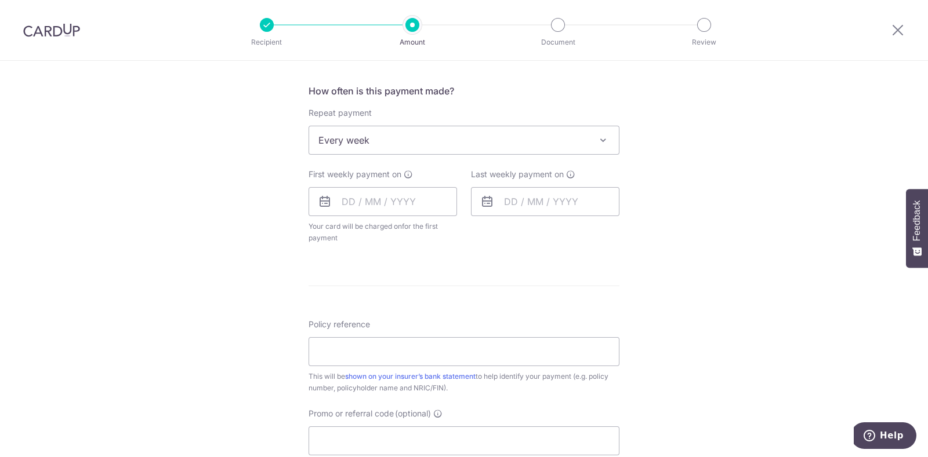
scroll to position [433, 0]
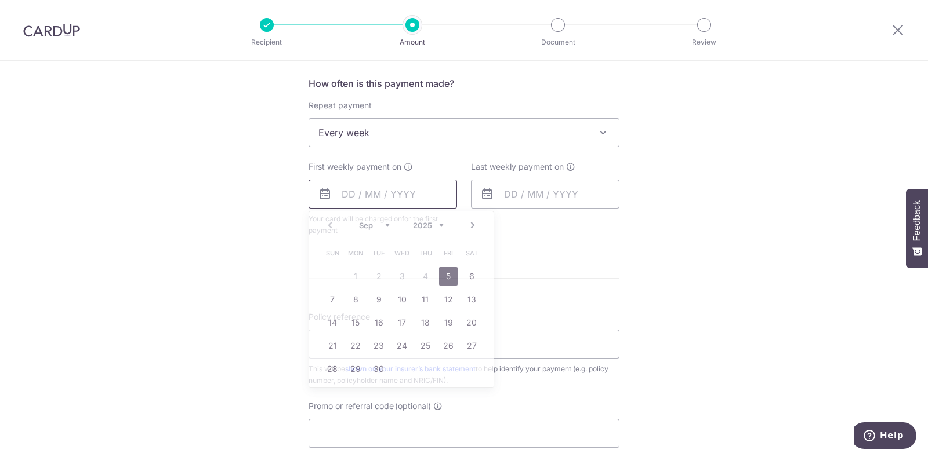
click at [362, 187] on input "text" at bounding box center [382, 194] width 148 height 29
click at [443, 278] on link "5" at bounding box center [448, 276] width 19 height 19
type input "05/09/2025"
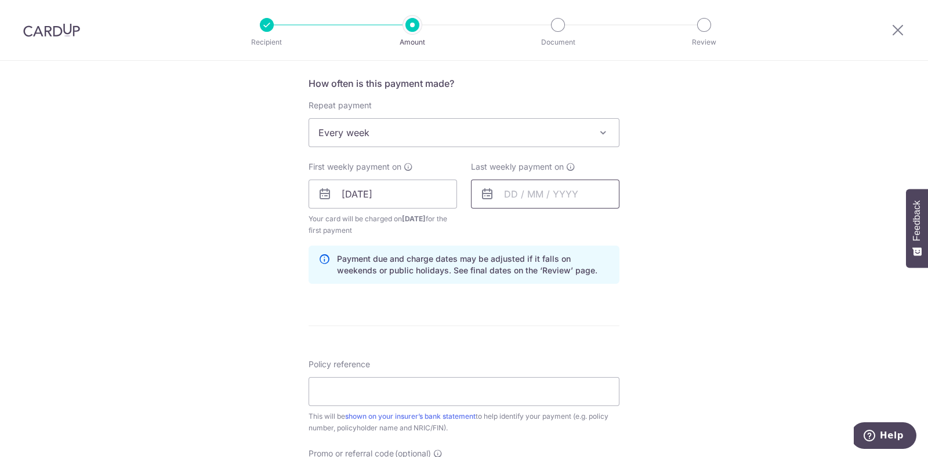
click at [572, 193] on input "text" at bounding box center [545, 194] width 148 height 29
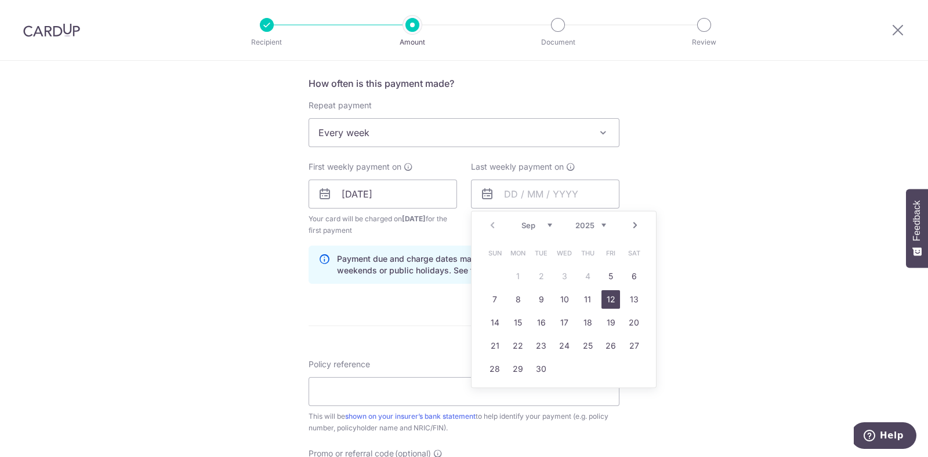
click at [605, 299] on link "12" at bounding box center [610, 299] width 19 height 19
type input "12/09/2025"
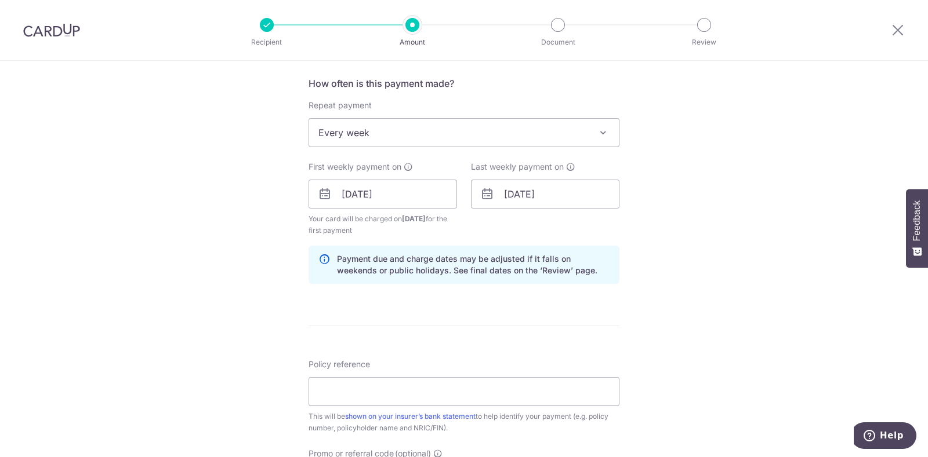
click at [187, 241] on div "Tell us more about your payment Enter payment amount SGD 897.40 897.40 Select C…" at bounding box center [464, 182] width 928 height 1108
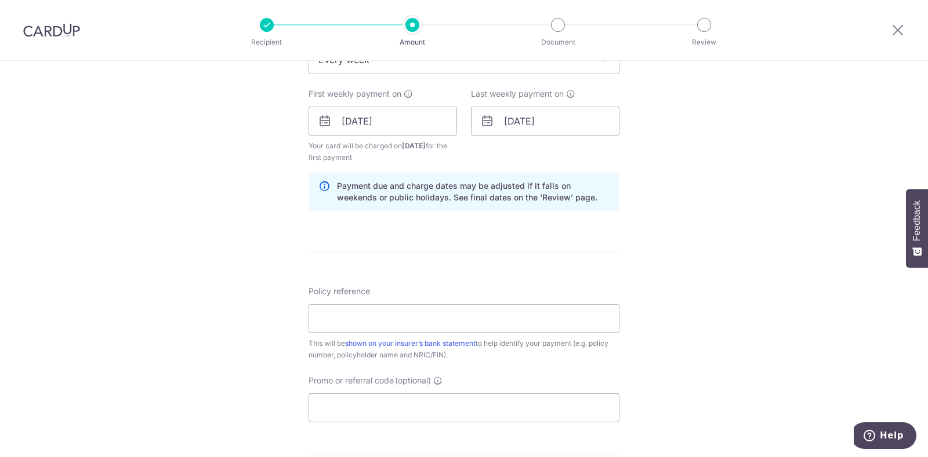
scroll to position [650, 0]
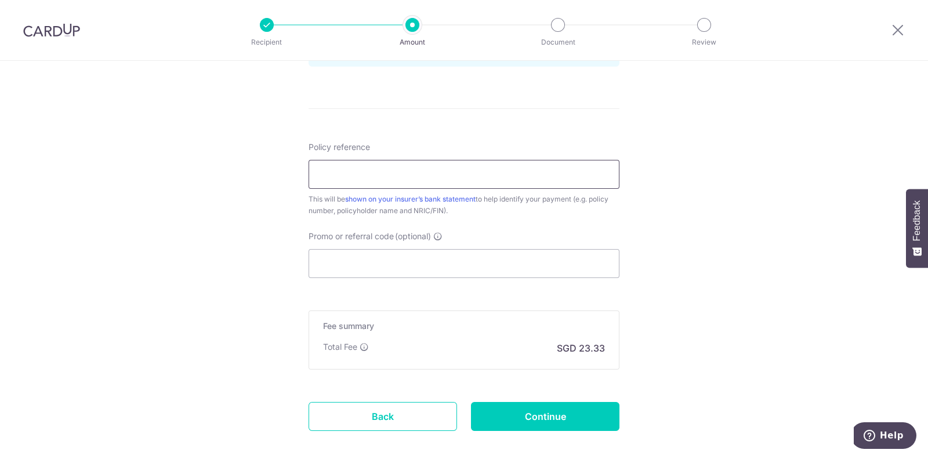
click at [353, 175] on input "Policy reference" at bounding box center [463, 174] width 311 height 29
type input "07153620"
click at [407, 259] on input "Promo or referral code (optional)" at bounding box center [463, 263] width 311 height 29
paste input "REC185"
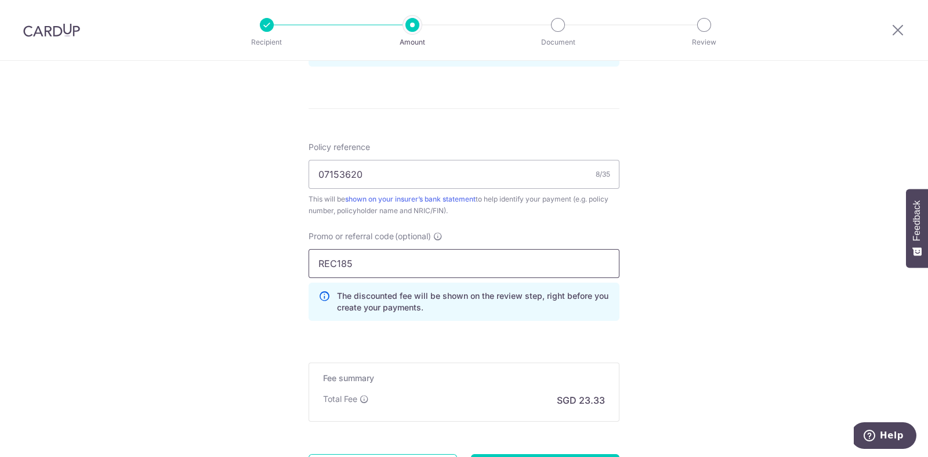
type input "REC185"
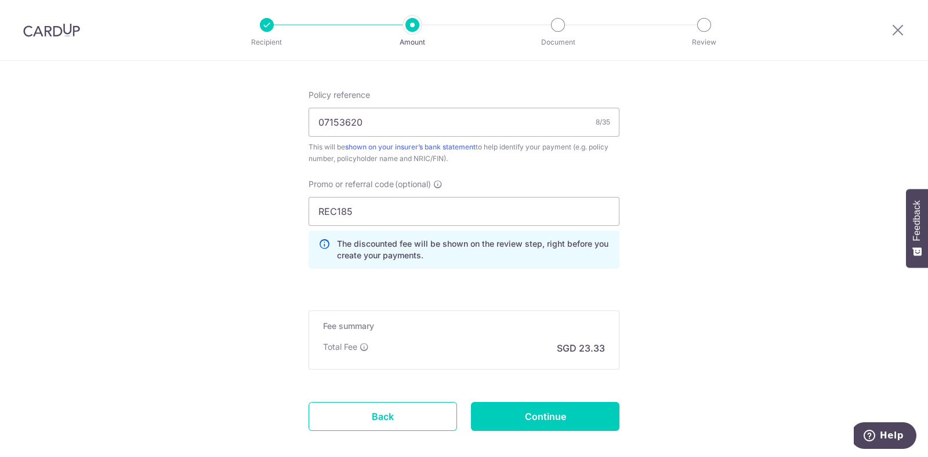
scroll to position [762, 0]
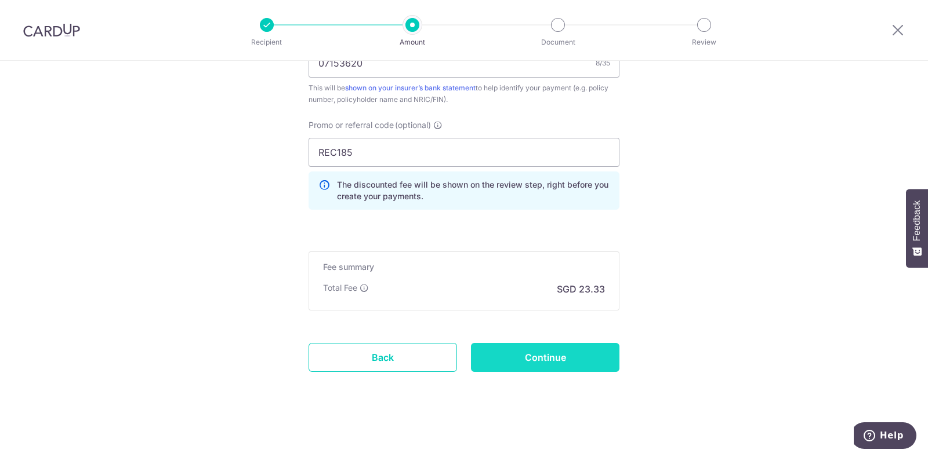
click at [557, 357] on input "Continue" at bounding box center [545, 357] width 148 height 29
type input "Create Schedule"
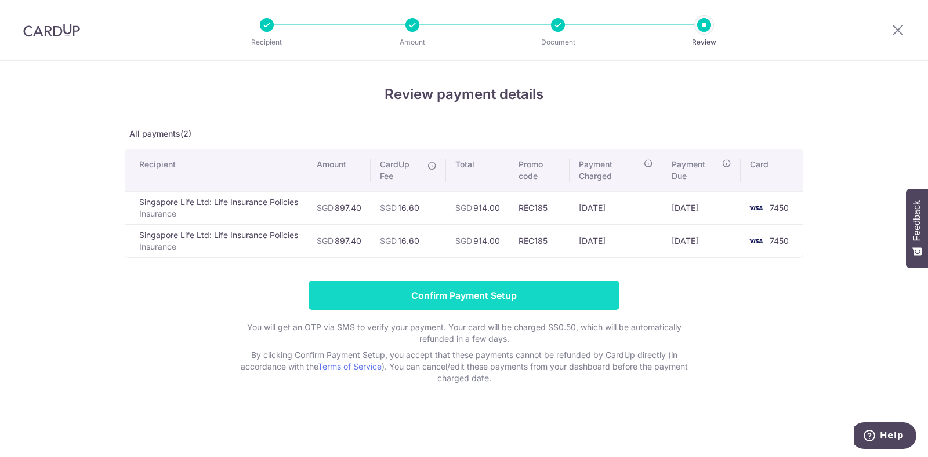
click at [492, 297] on input "Confirm Payment Setup" at bounding box center [463, 295] width 311 height 29
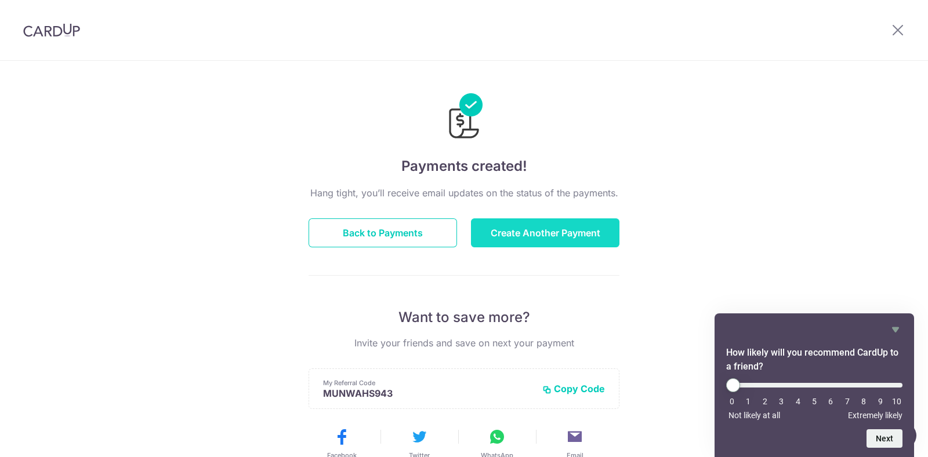
click at [574, 228] on button "Create Another Payment" at bounding box center [545, 233] width 148 height 29
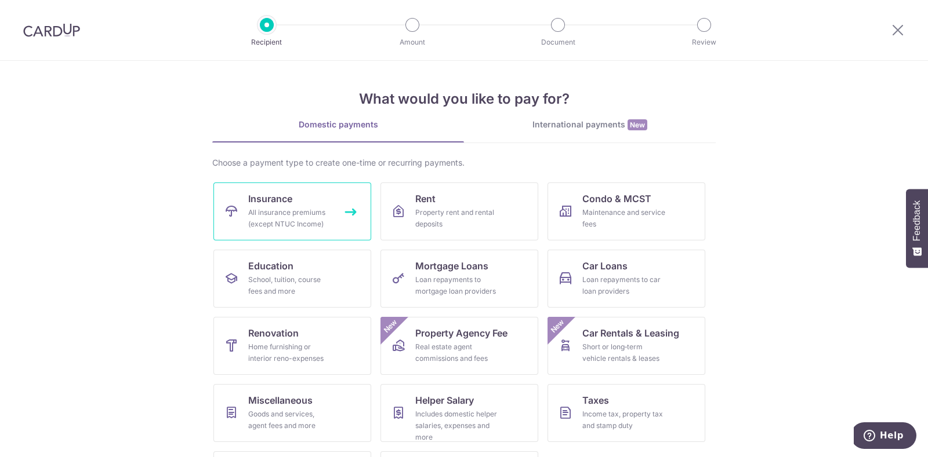
click at [299, 202] on link "Insurance All insurance premiums (except NTUC Income)" at bounding box center [292, 212] width 158 height 58
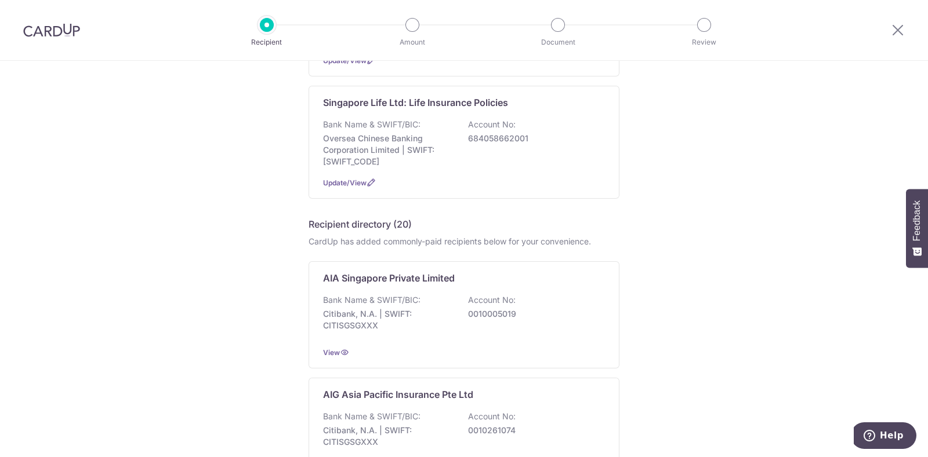
scroll to position [144, 0]
